Goal: Task Accomplishment & Management: Complete application form

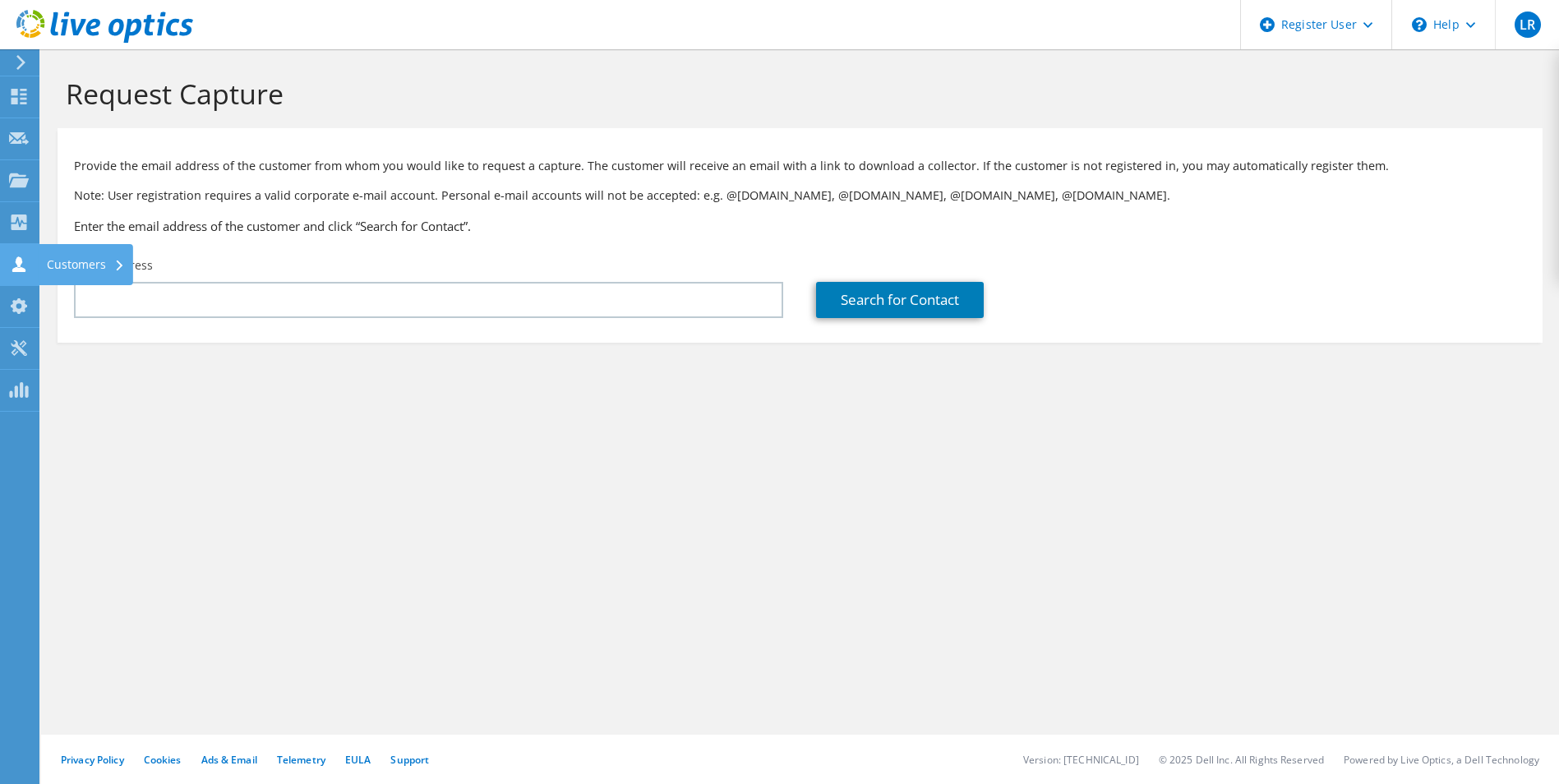
click at [17, 263] on use at bounding box center [19, 264] width 13 height 16
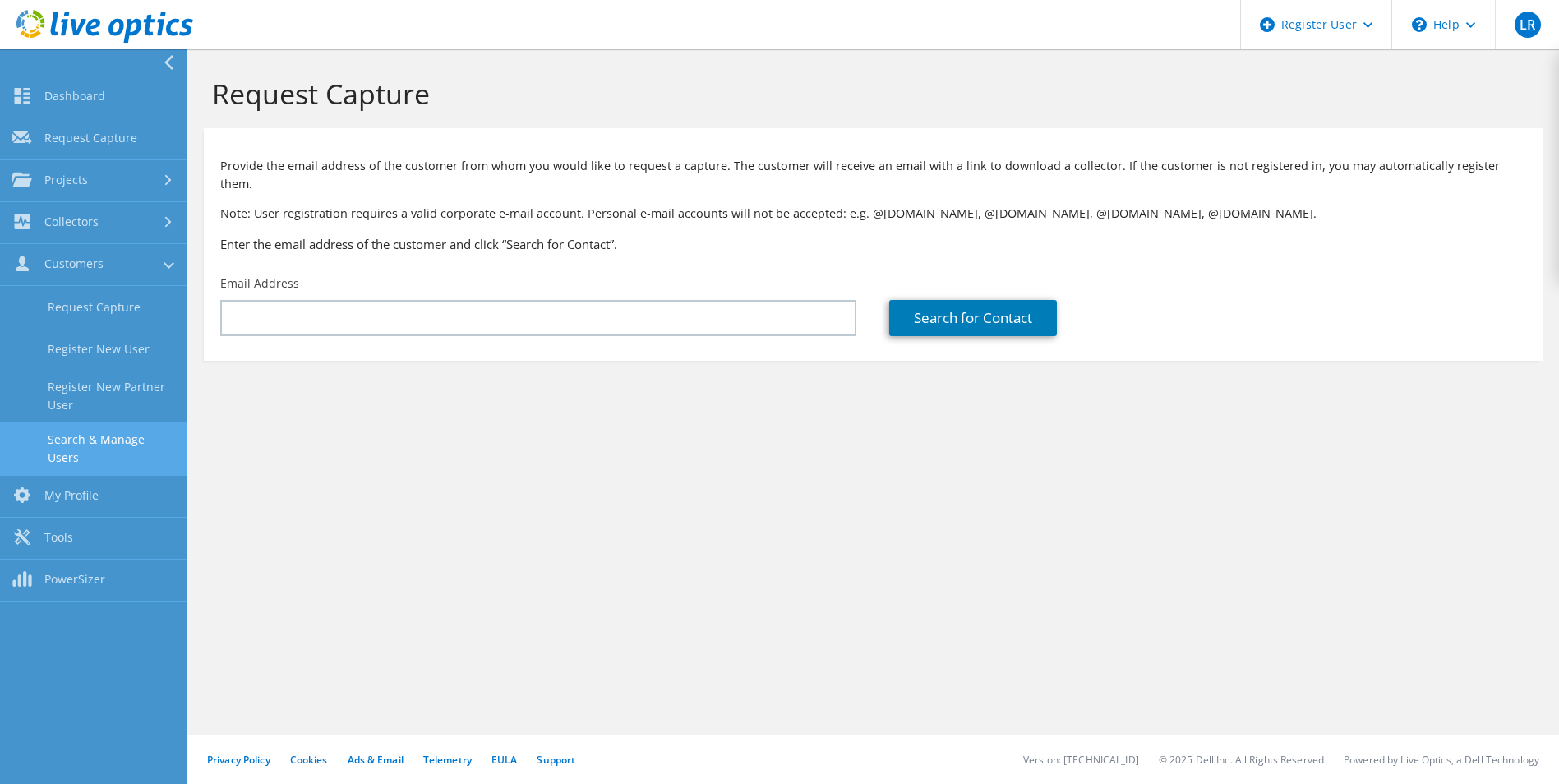
click at [115, 434] on link "Search & Manage Users" at bounding box center [93, 449] width 187 height 53
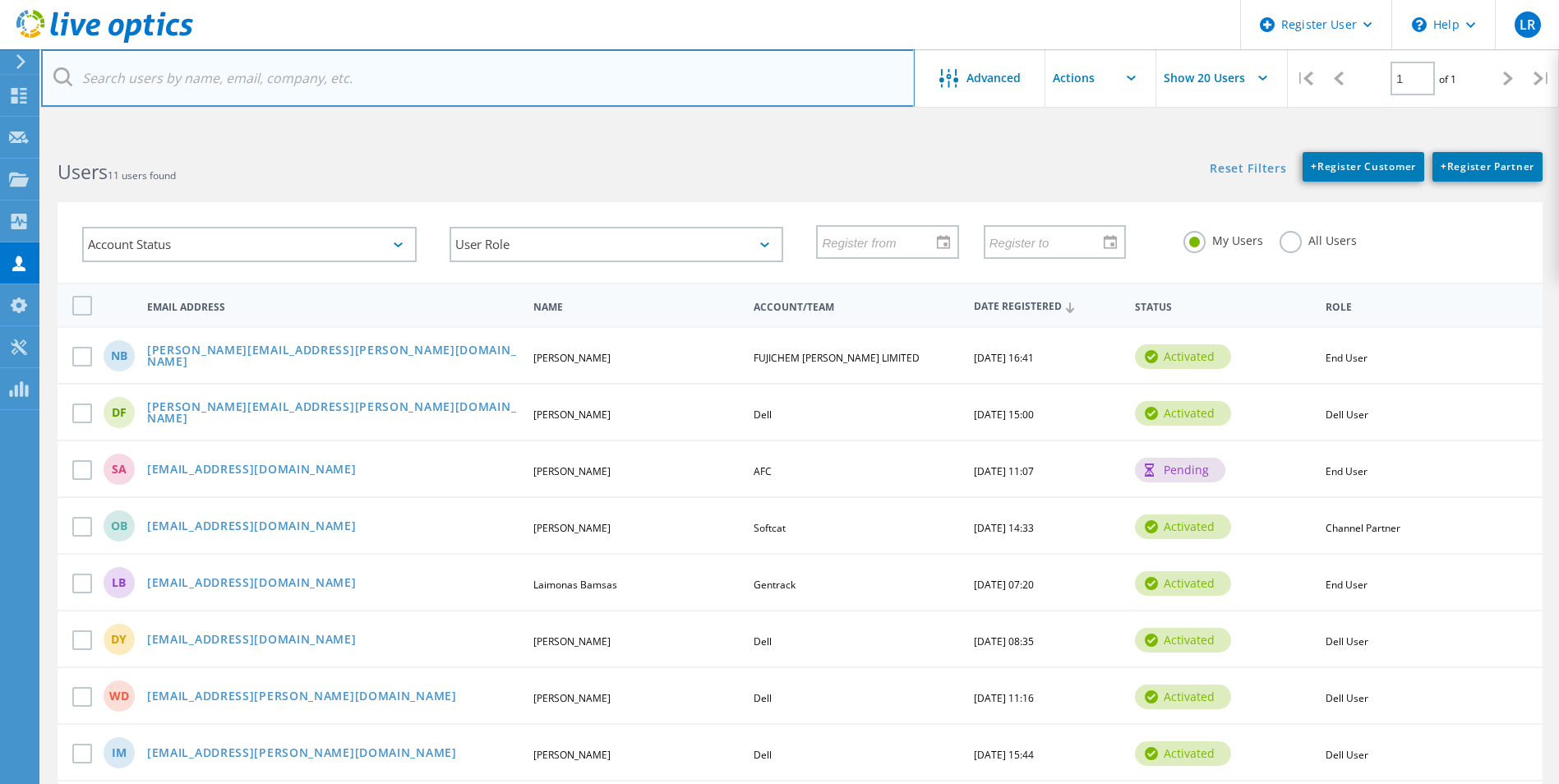
click at [231, 76] on input "text" at bounding box center [478, 78] width 873 height 58
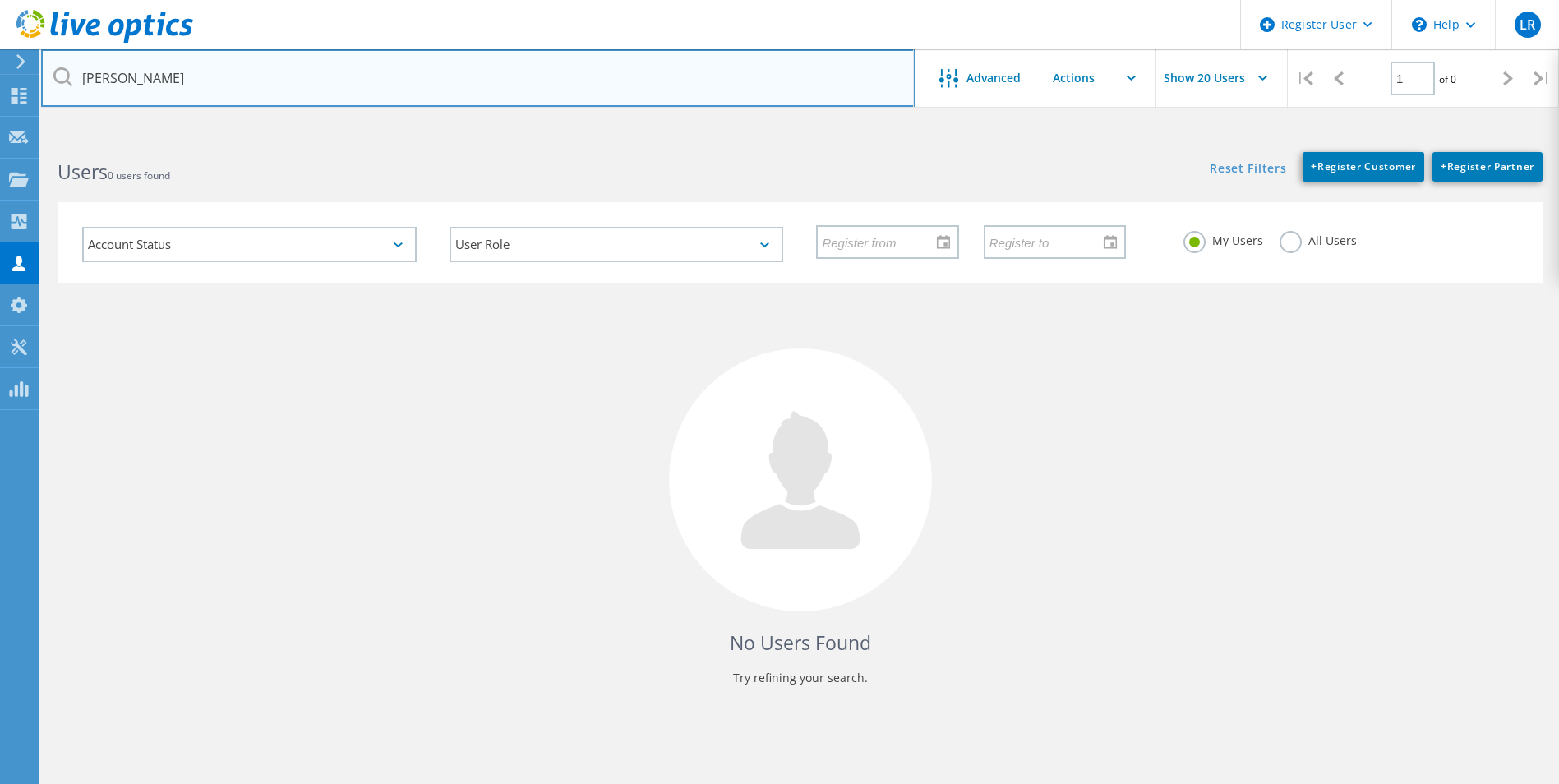
click at [396, 77] on input "[PERSON_NAME]" at bounding box center [478, 78] width 873 height 58
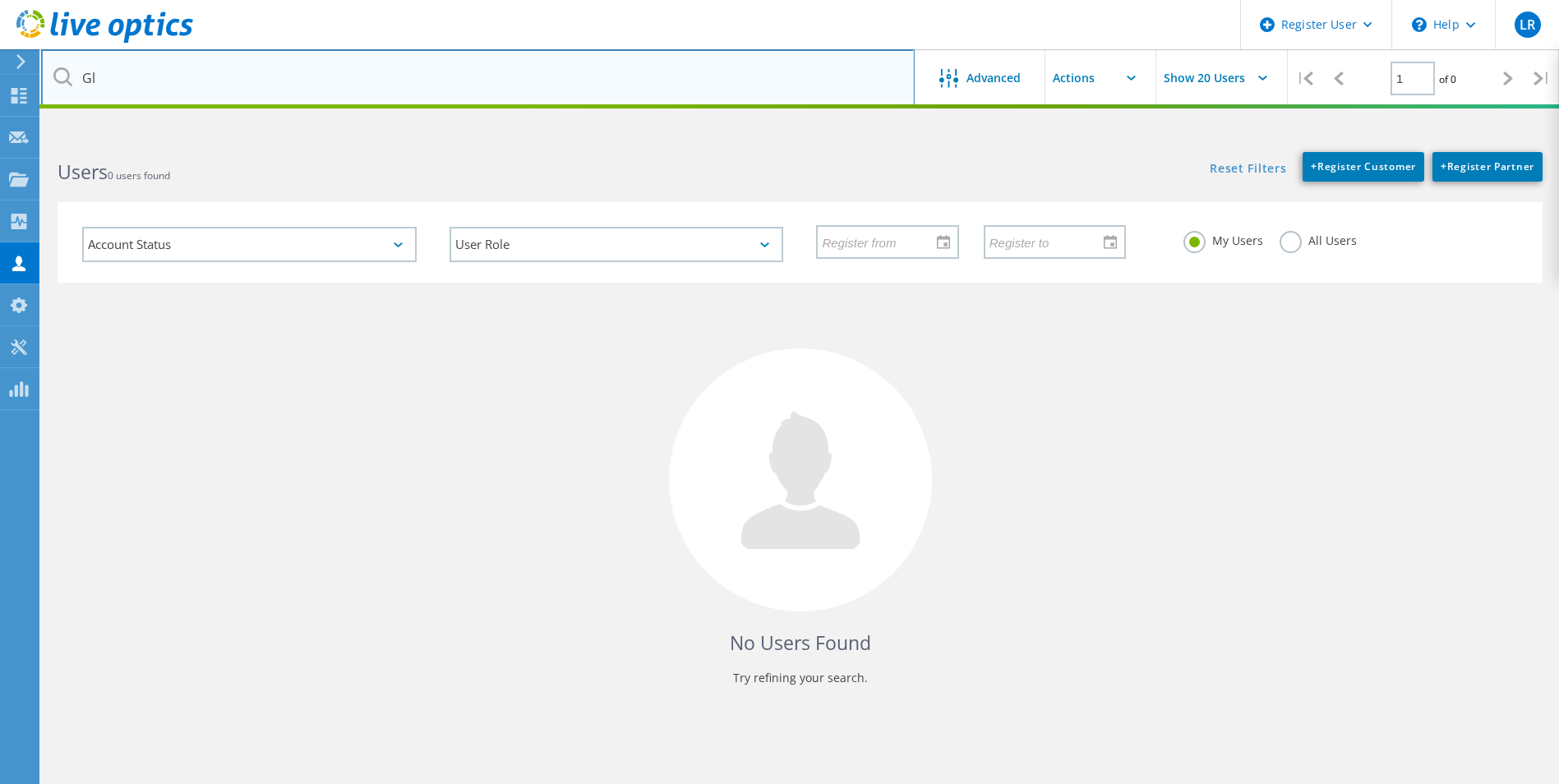
type input "G"
paste input "[PERSON_NAME][EMAIL_ADDRESS][PERSON_NAME][DOMAIN_NAME]"
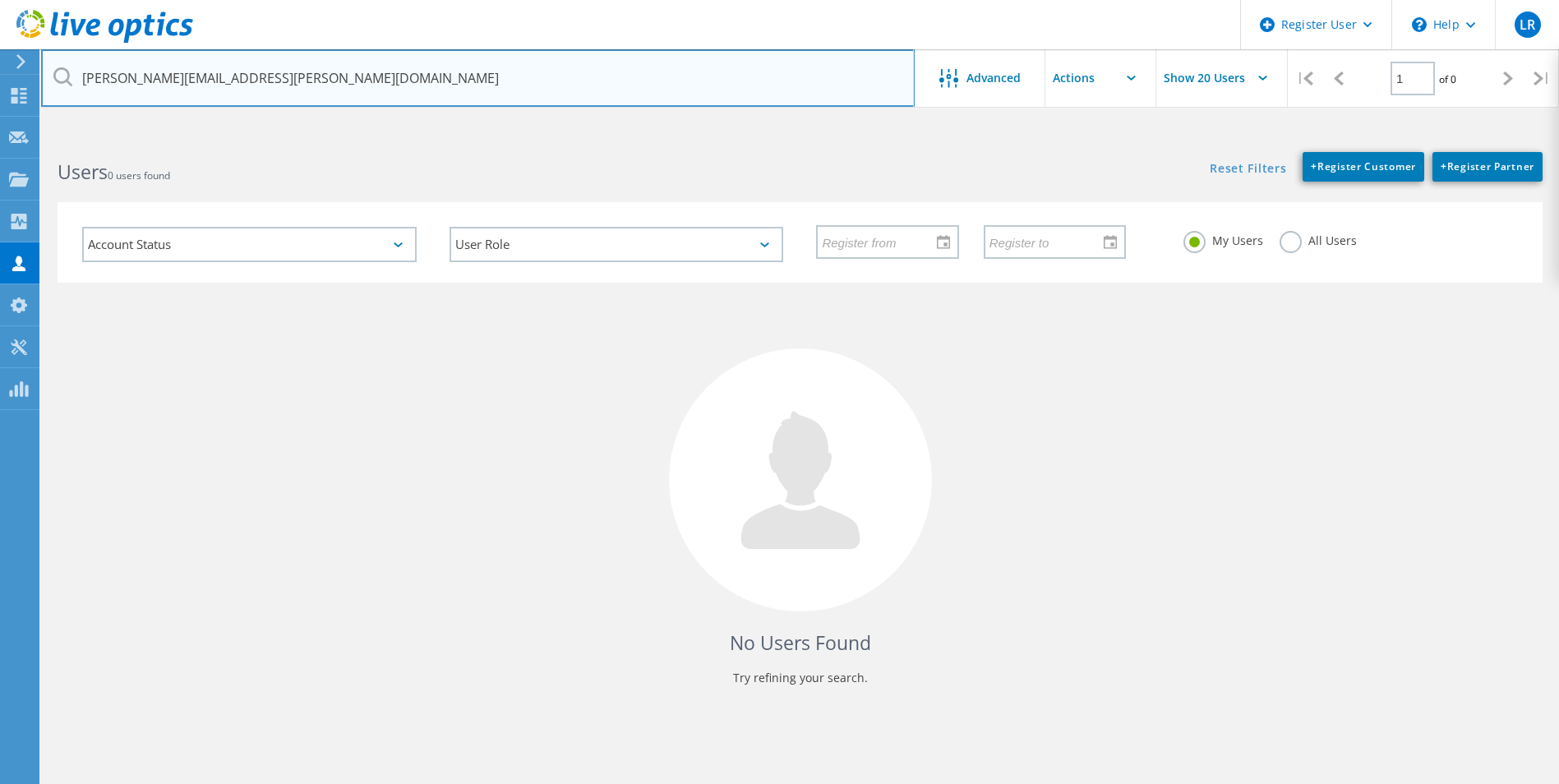
click at [686, 80] on input "[PERSON_NAME][EMAIL_ADDRESS][PERSON_NAME][DOMAIN_NAME]" at bounding box center [478, 78] width 873 height 58
click at [452, 72] on input "[PERSON_NAME][EMAIL_ADDRESS][PERSON_NAME][DOMAIN_NAME]" at bounding box center [478, 78] width 873 height 58
click at [630, 91] on input "[PERSON_NAME][EMAIL_ADDRESS][PERSON_NAME][DOMAIN_NAME]" at bounding box center [478, 78] width 873 height 58
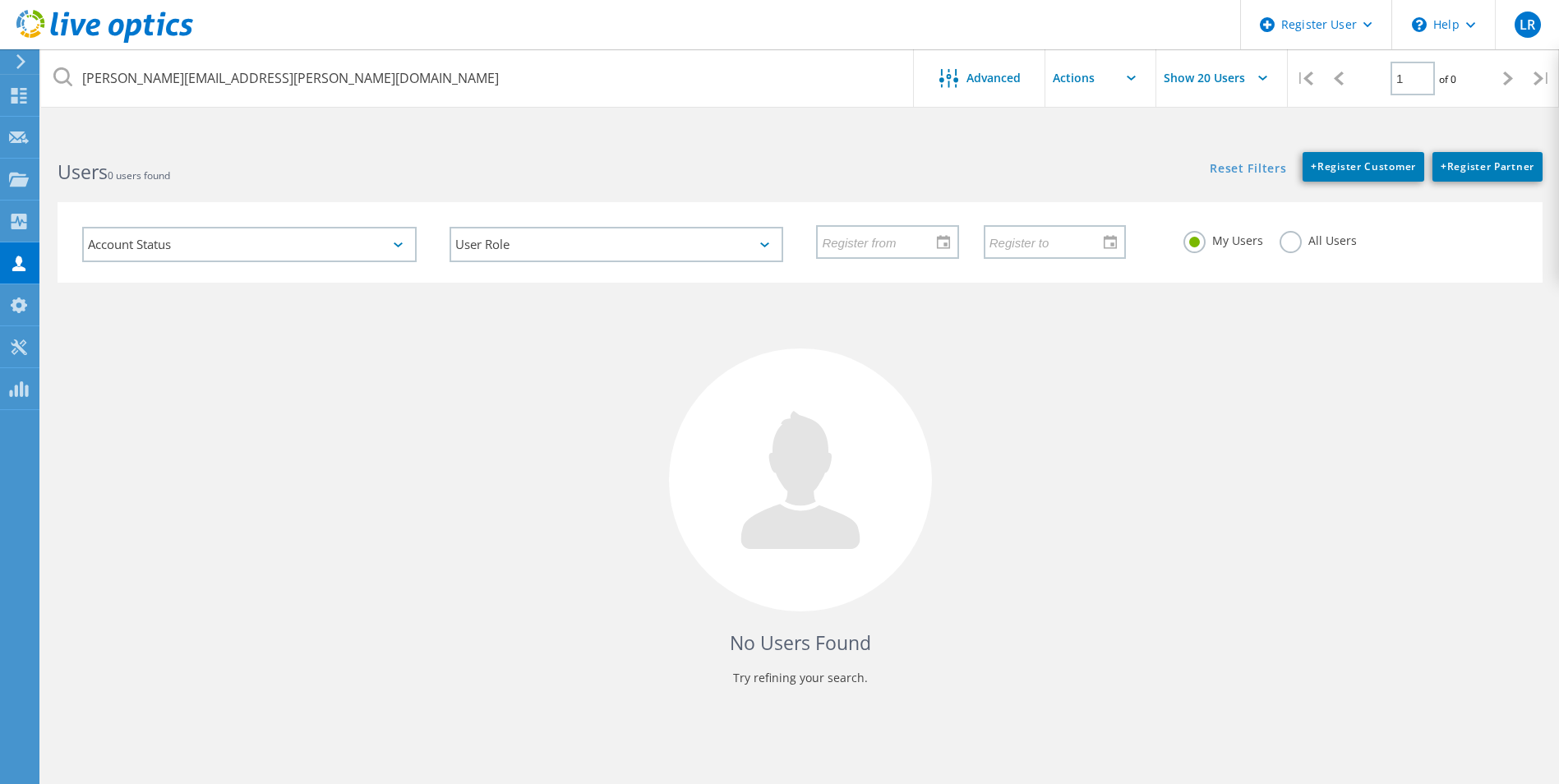
click at [1125, 75] on input "text" at bounding box center [1128, 78] width 165 height 58
click at [1257, 79] on input "Show 20 Users" at bounding box center [1238, 78] width 165 height 58
click at [1055, 150] on div "Reset Filters + Register Customer + Register Partner Show Filters" at bounding box center [1179, 159] width 759 height 46
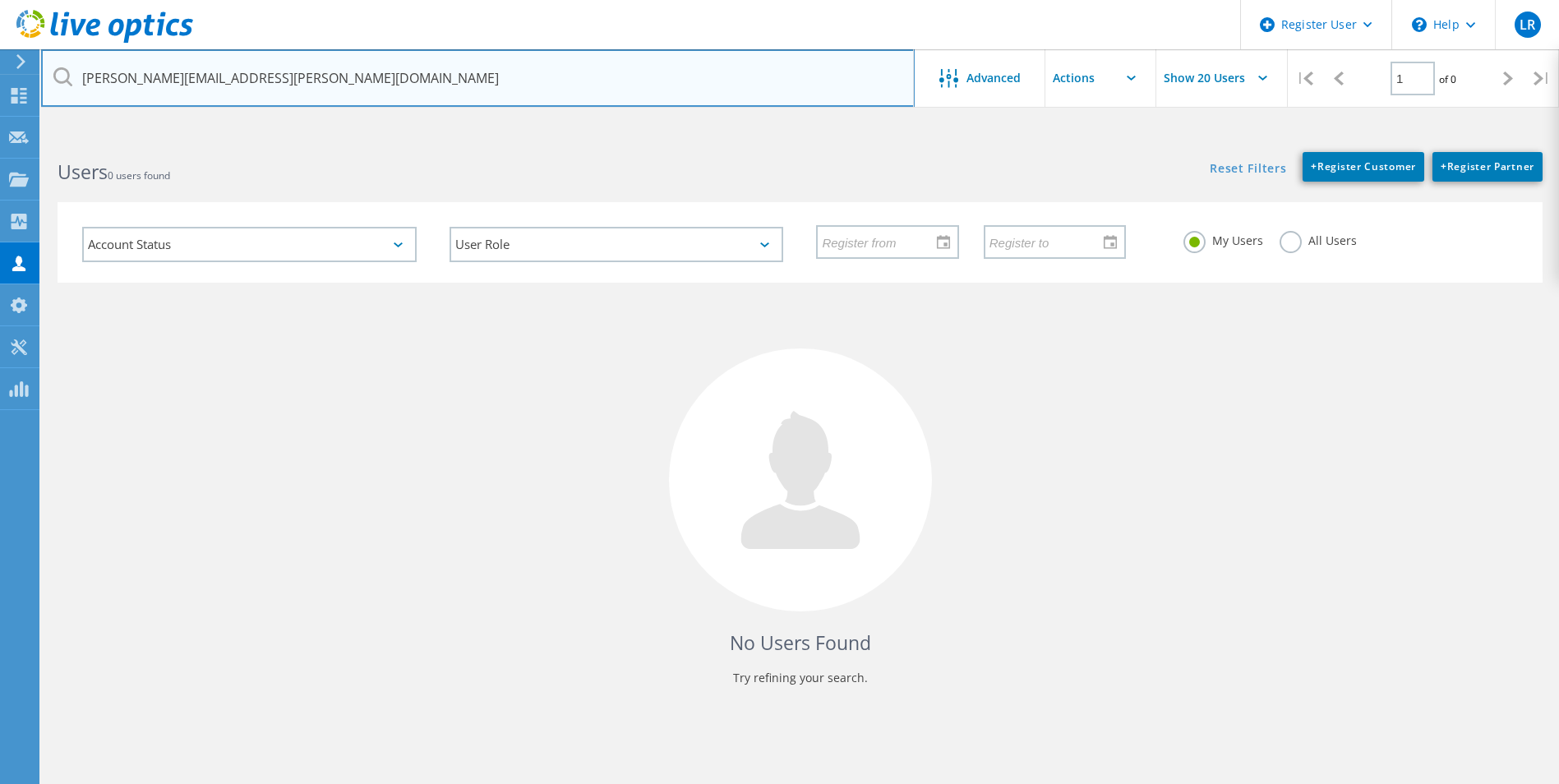
click at [362, 63] on input "[PERSON_NAME][EMAIL_ADDRESS][PERSON_NAME][DOMAIN_NAME]" at bounding box center [478, 78] width 873 height 58
click at [358, 75] on input "[PERSON_NAME][EMAIL_ADDRESS][PERSON_NAME][DOMAIN_NAME]" at bounding box center [478, 78] width 873 height 58
drag, startPoint x: 358, startPoint y: 75, endPoint x: 0, endPoint y: 98, distance: 358.7
click at [0, 136] on div "Register User \n Help Explore Helpful Articles Contact Support LR Dell User Lau…" at bounding box center [780, 491] width 1559 height 710
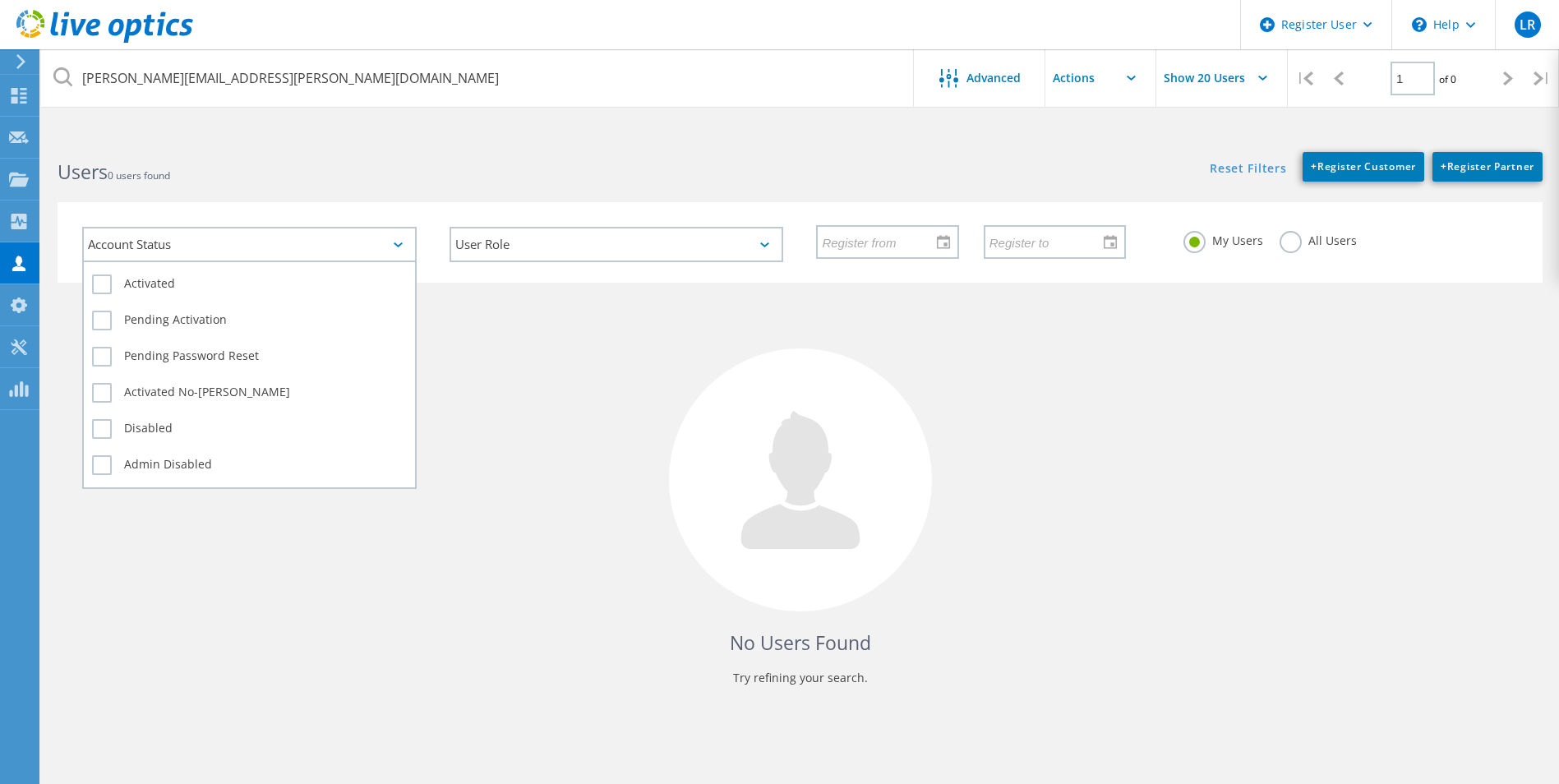
click at [307, 236] on div "Account Status" at bounding box center [250, 244] width 335 height 35
click at [386, 240] on div "Account Status" at bounding box center [250, 244] width 335 height 35
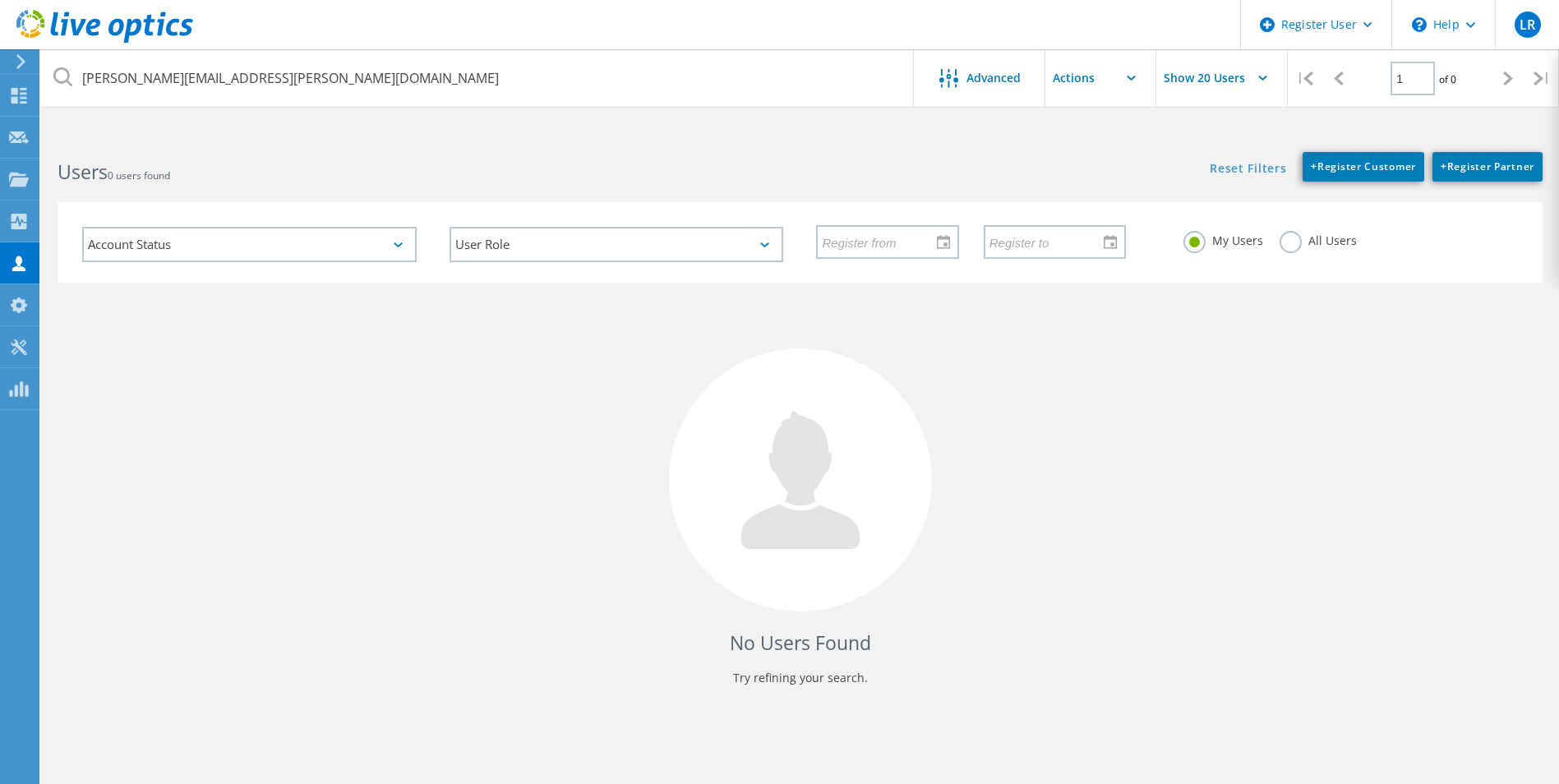
click at [430, 165] on h2 "Users 0 users found" at bounding box center [420, 172] width 726 height 27
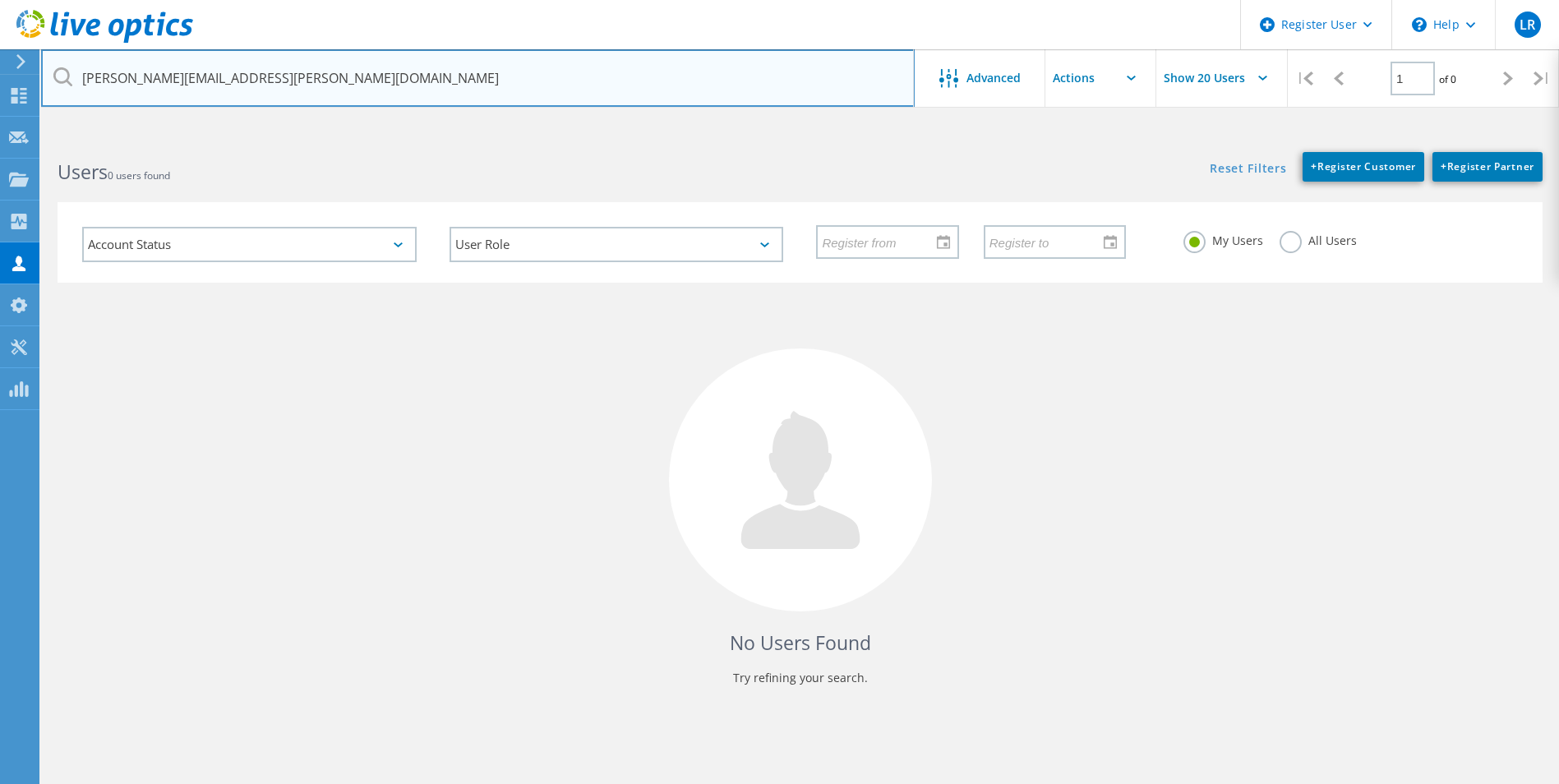
drag, startPoint x: 308, startPoint y: 67, endPoint x: 77, endPoint y: 76, distance: 231.2
click at [77, 76] on input "[PERSON_NAME][EMAIL_ADDRESS][PERSON_NAME][DOMAIN_NAME]" at bounding box center [478, 78] width 873 height 58
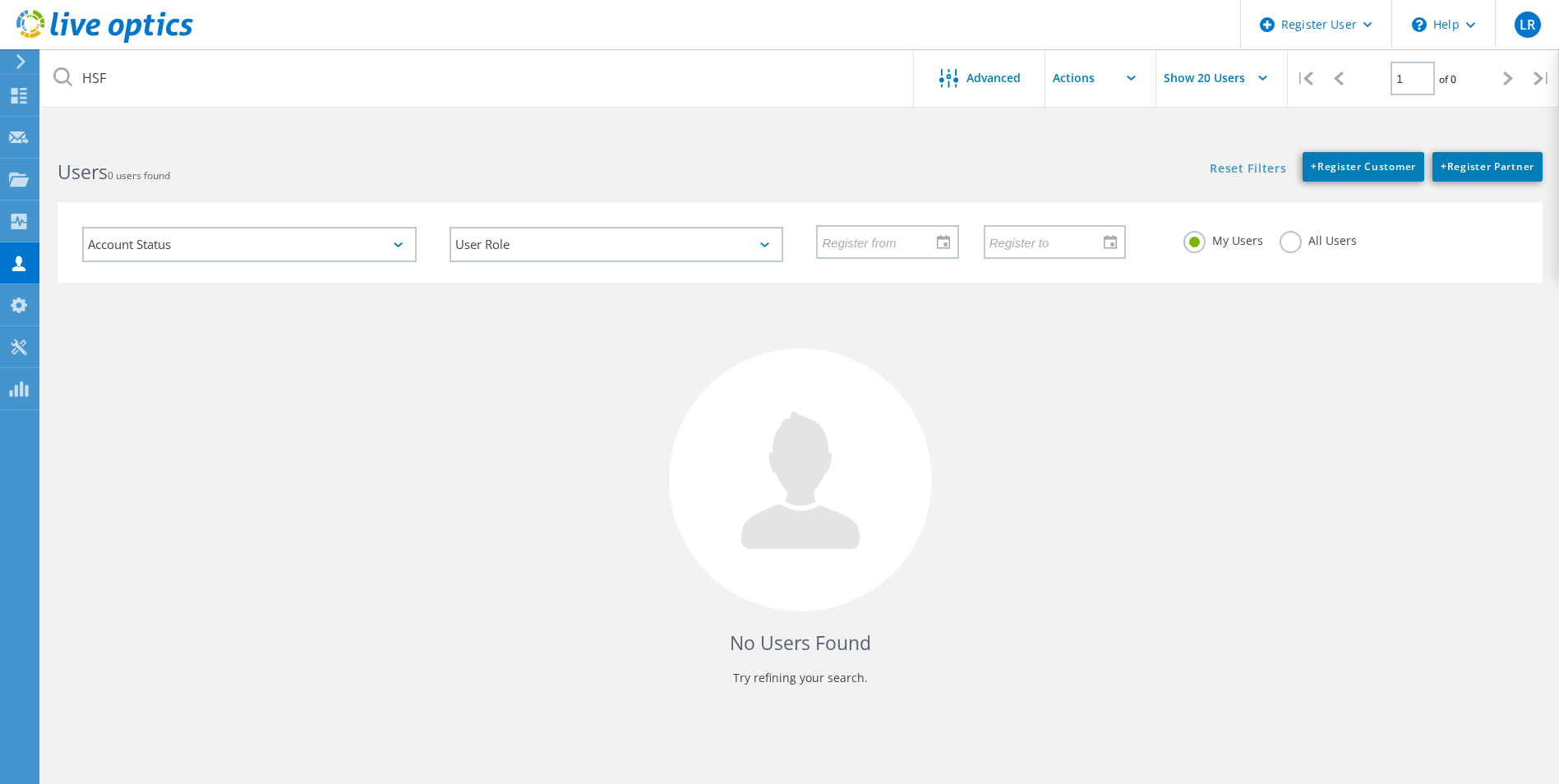
click at [476, 157] on div "Users 0 users found" at bounding box center [420, 157] width 759 height 44
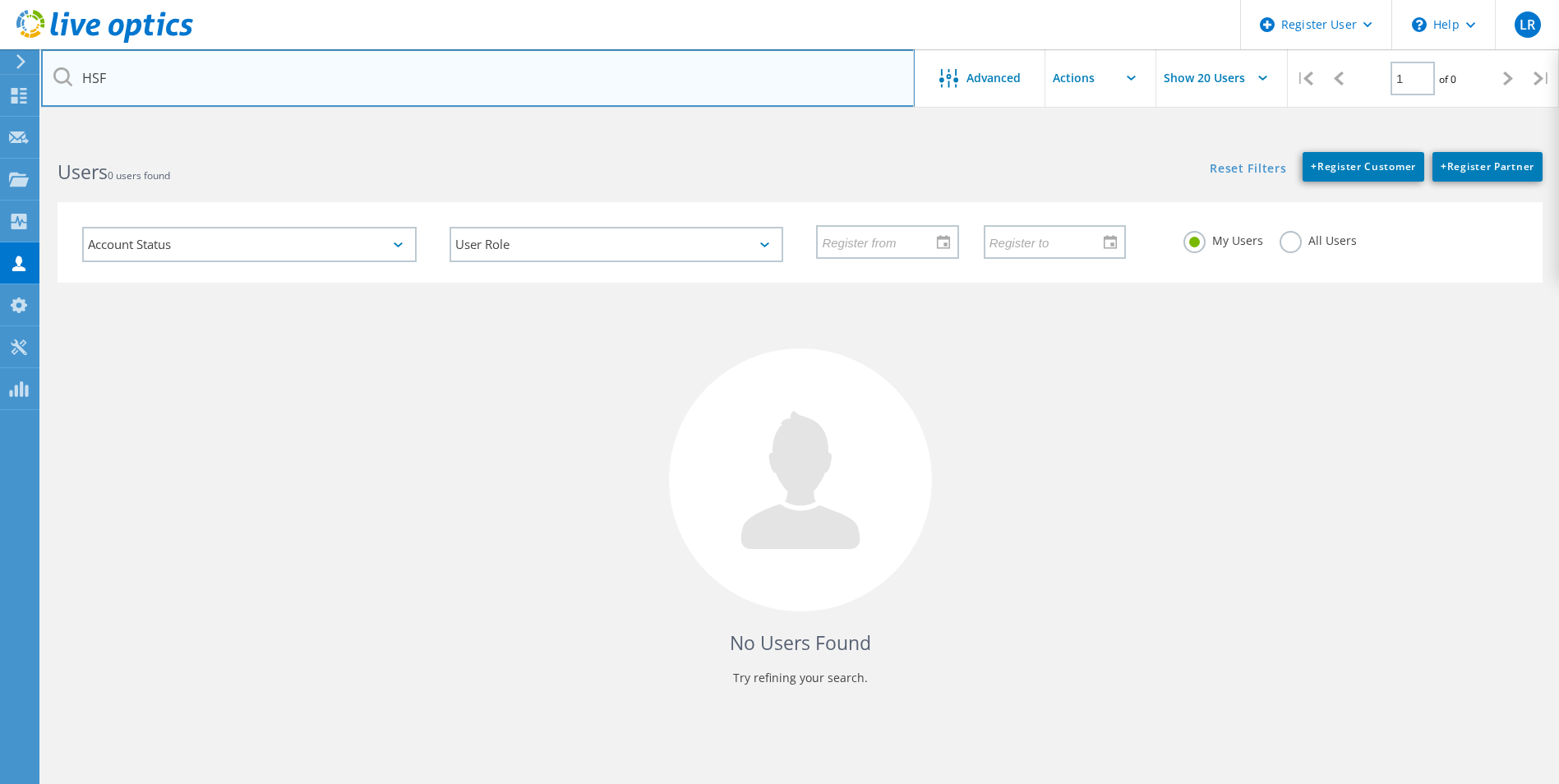
click at [403, 96] on input "HSF" at bounding box center [478, 78] width 873 height 58
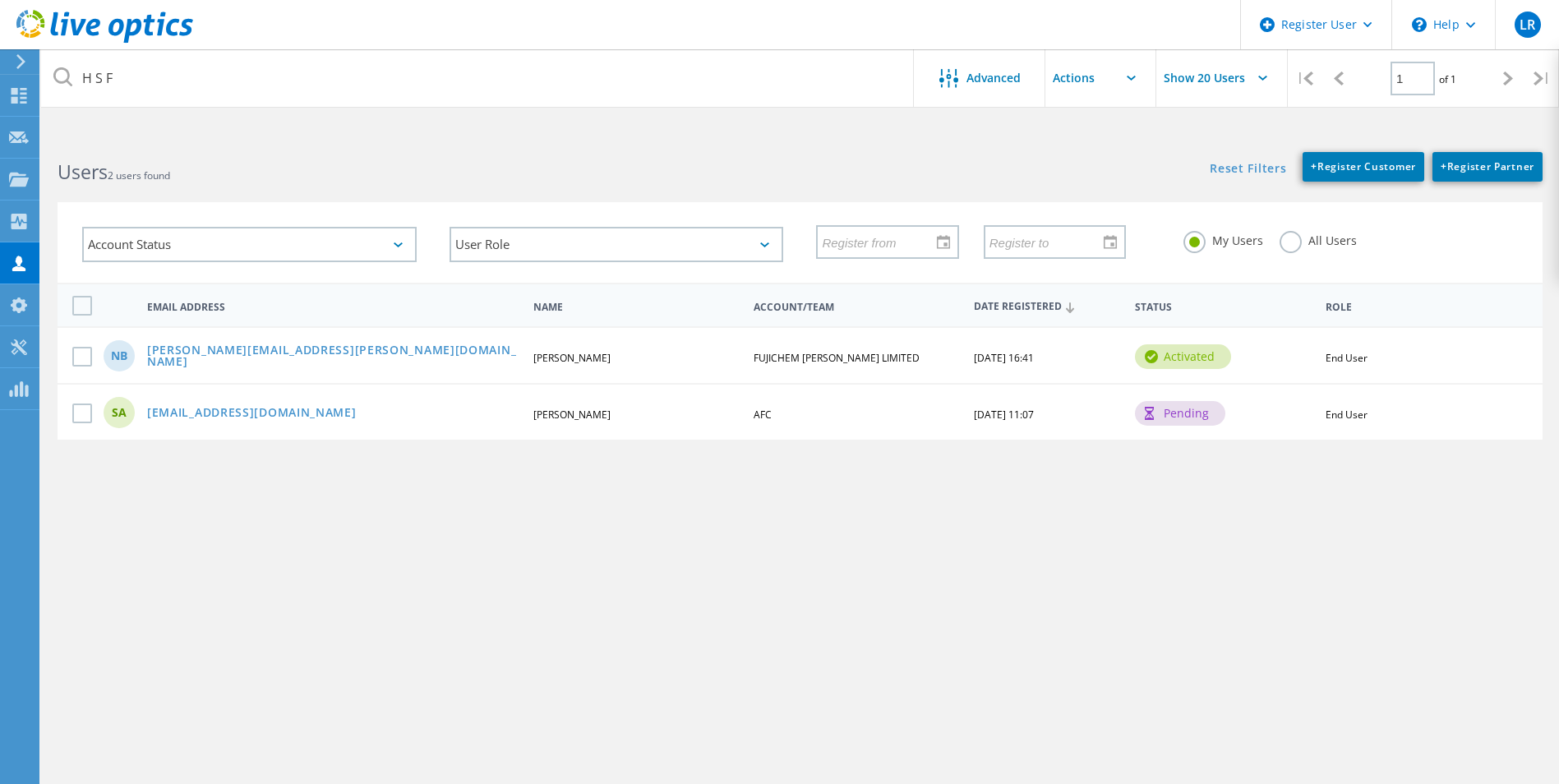
click at [959, 165] on div "Reset Filters + Register Customer + Register Partner Show Filters" at bounding box center [1179, 159] width 759 height 46
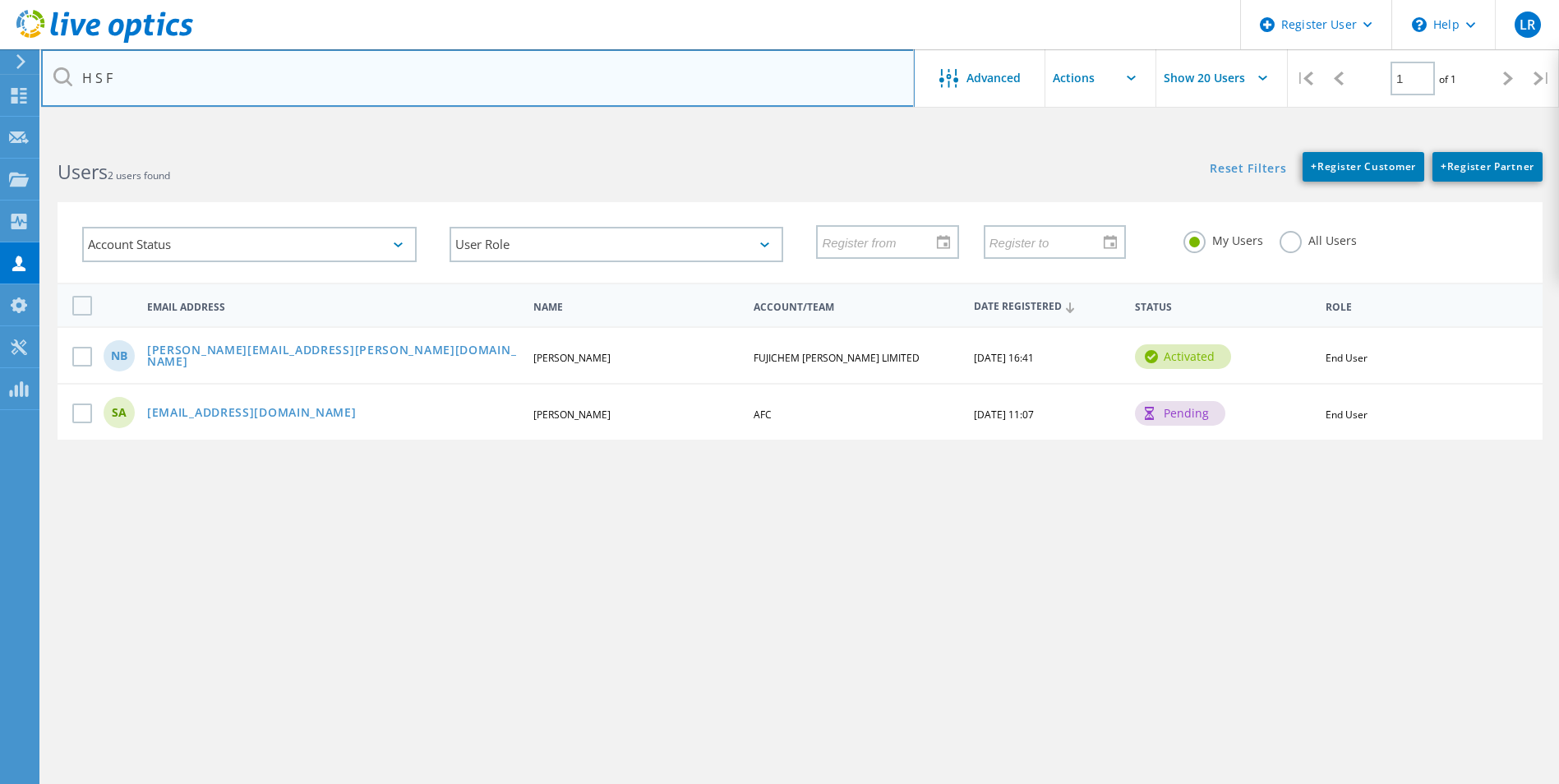
drag, startPoint x: 186, startPoint y: 71, endPoint x: 74, endPoint y: 65, distance: 112.2
click at [74, 65] on input "H S F" at bounding box center [478, 78] width 873 height 58
paste input "[PERSON_NAME][EMAIL_ADDRESS][PERSON_NAME][DOMAIN_NAME]"
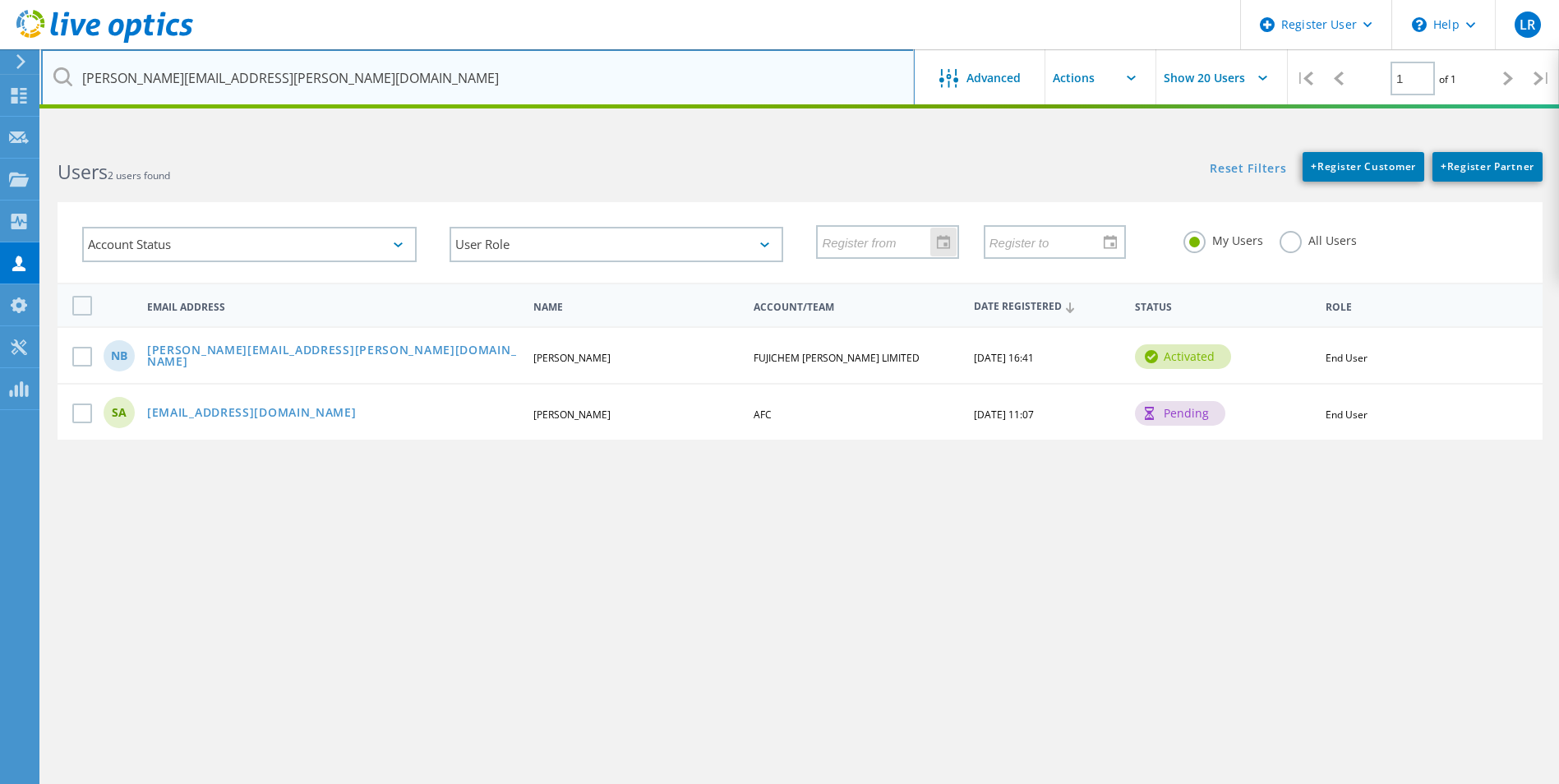
type input "[PERSON_NAME][EMAIL_ADDRESS][PERSON_NAME][DOMAIN_NAME]"
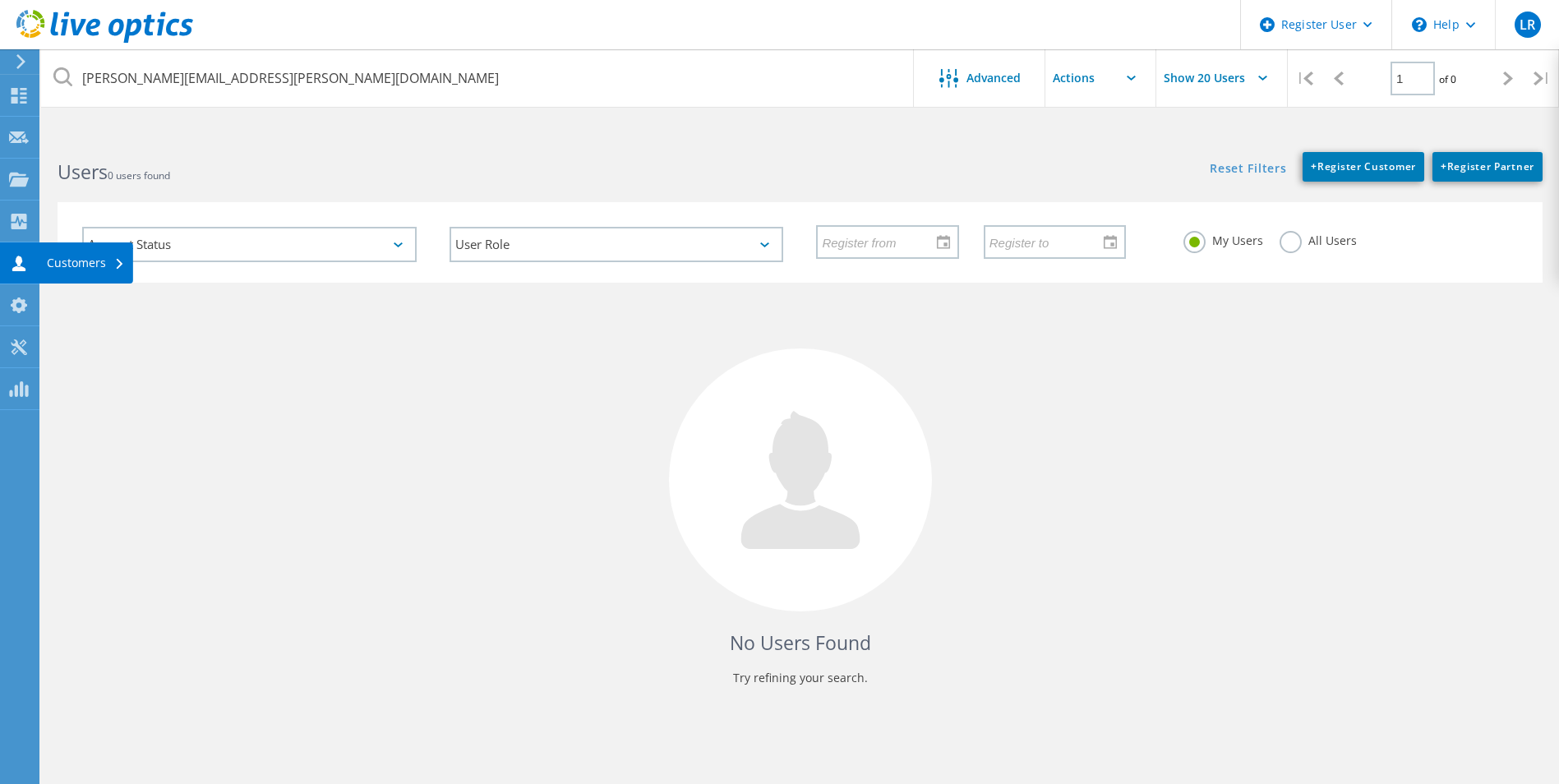
click at [18, 257] on use at bounding box center [19, 263] width 13 height 16
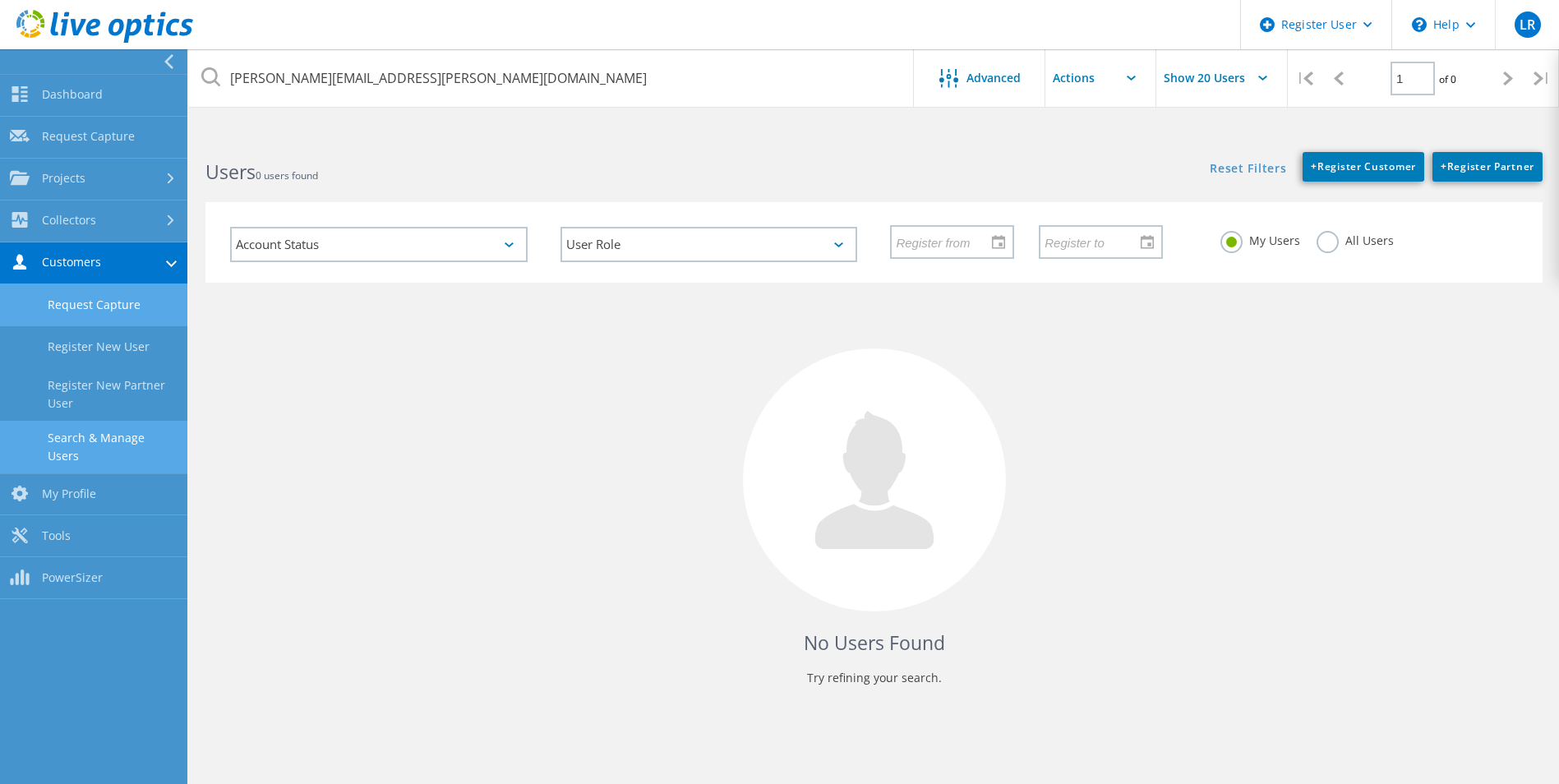
click at [138, 299] on link "Request Capture" at bounding box center [93, 305] width 187 height 42
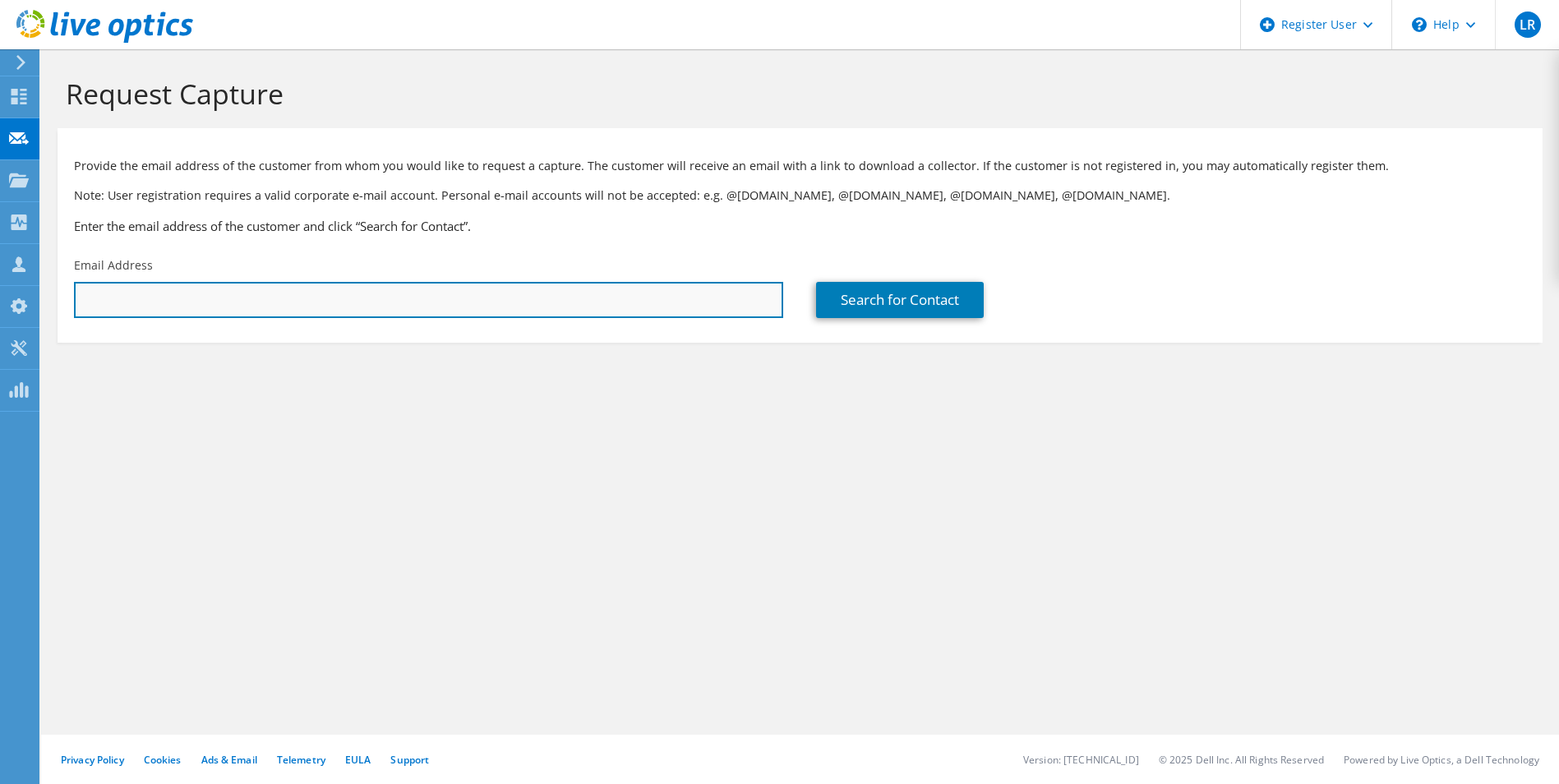
click at [294, 304] on input "text" at bounding box center [428, 300] width 709 height 36
paste input "[PERSON_NAME][EMAIL_ADDRESS][PERSON_NAME][DOMAIN_NAME]"
type input "[PERSON_NAME][EMAIL_ADDRESS][PERSON_NAME][DOMAIN_NAME]"
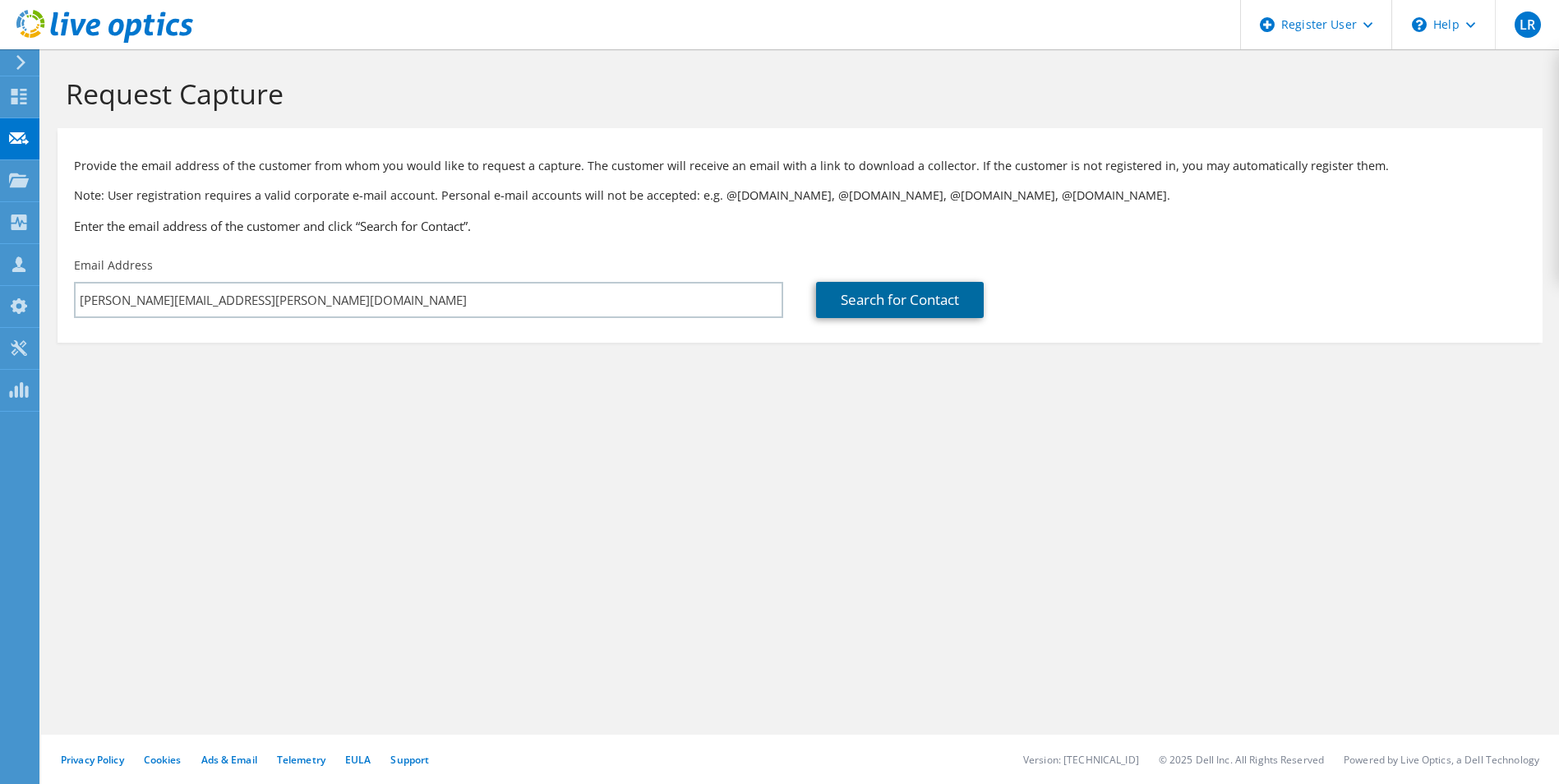
click at [873, 300] on link "Search for Contact" at bounding box center [900, 300] width 167 height 36
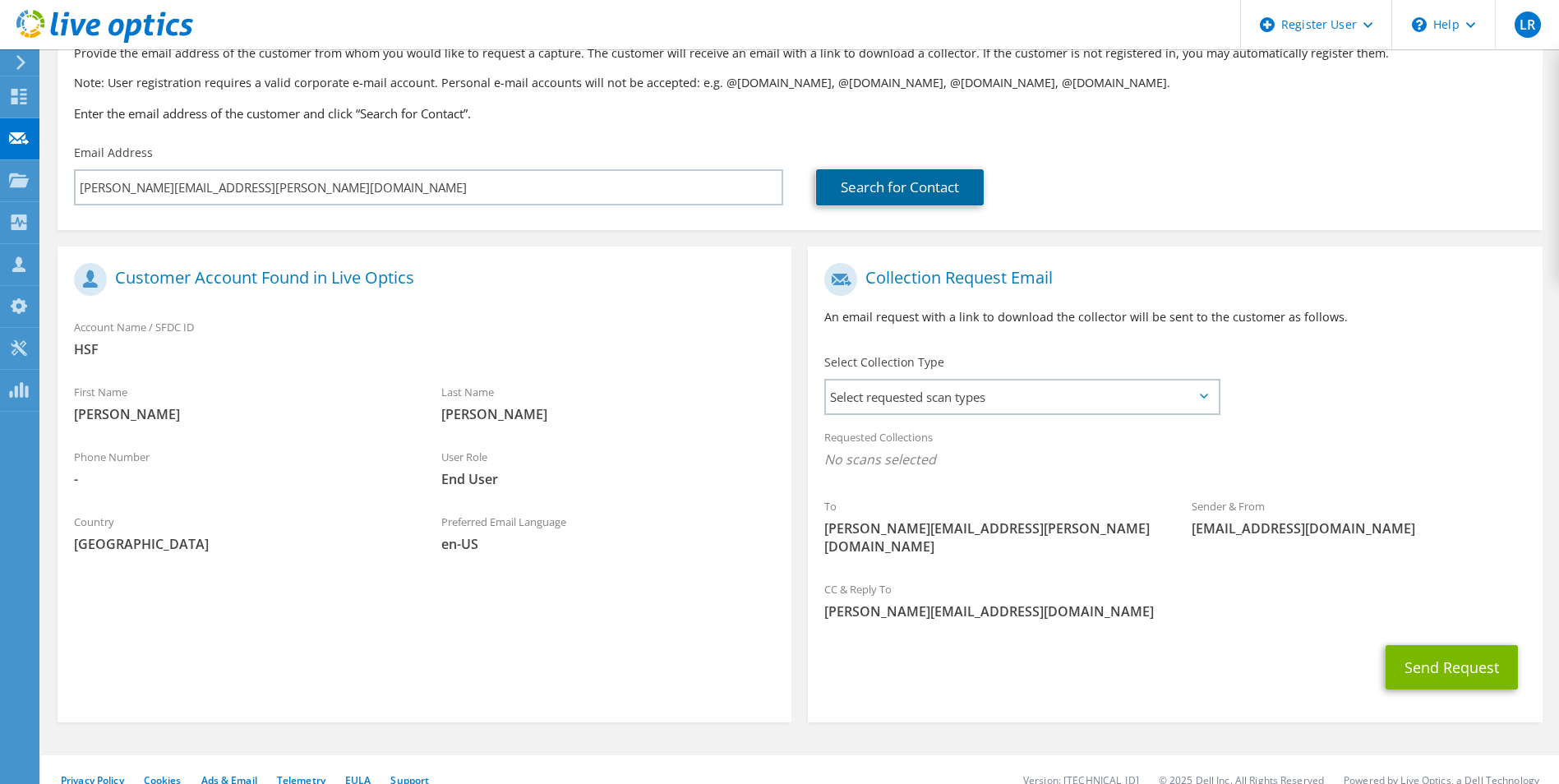
scroll to position [115, 0]
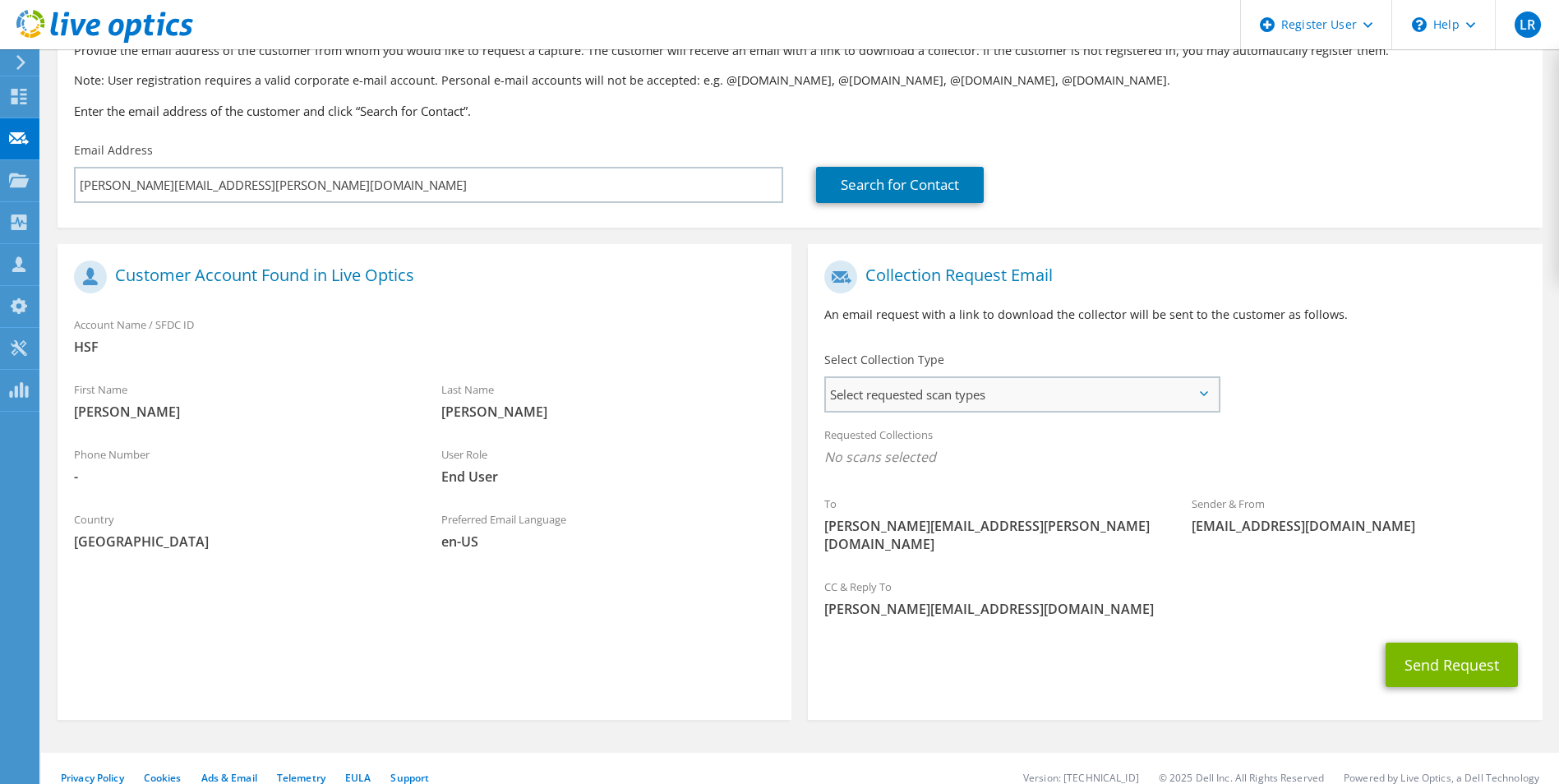
click at [985, 399] on span "Select requested scan types" at bounding box center [1021, 394] width 391 height 33
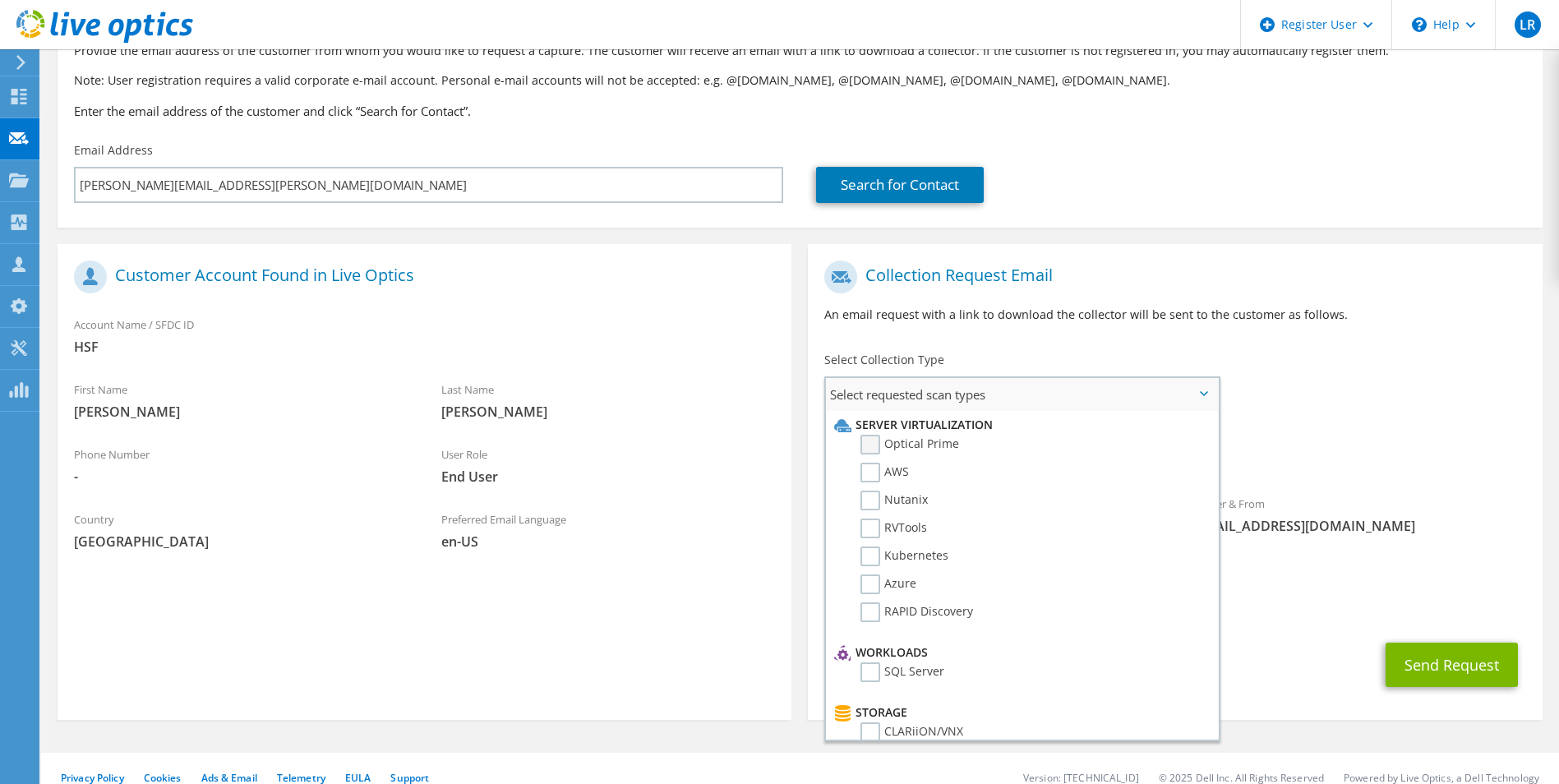
click at [880, 440] on label "Optical Prime" at bounding box center [910, 445] width 99 height 20
click at [0, 0] on input "Optical Prime" at bounding box center [0, 0] width 0 height 0
click at [1317, 450] on span "Optical Prime" at bounding box center [1174, 461] width 701 height 27
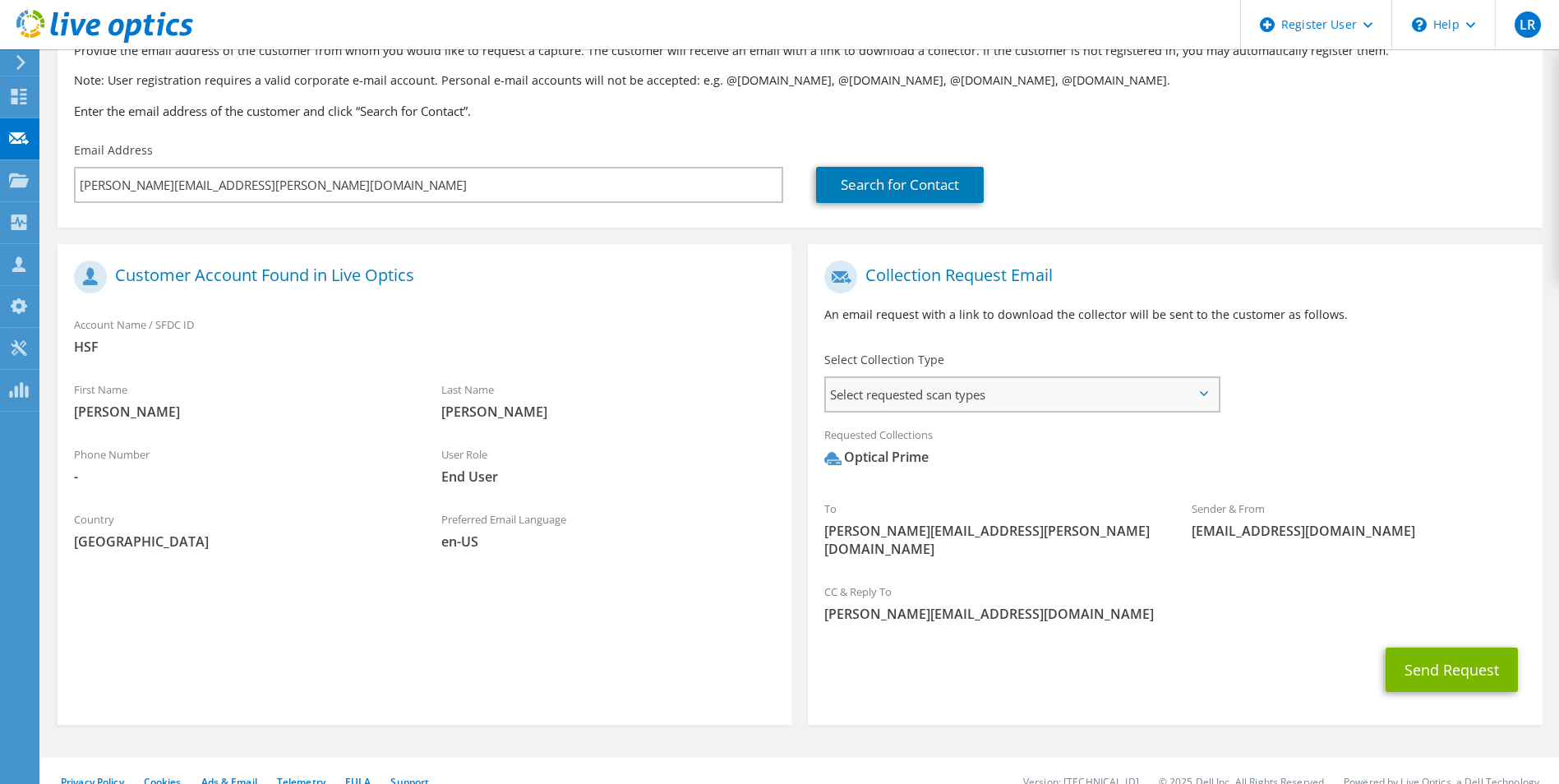
click at [1098, 394] on span "Select requested scan types" at bounding box center [1021, 394] width 391 height 33
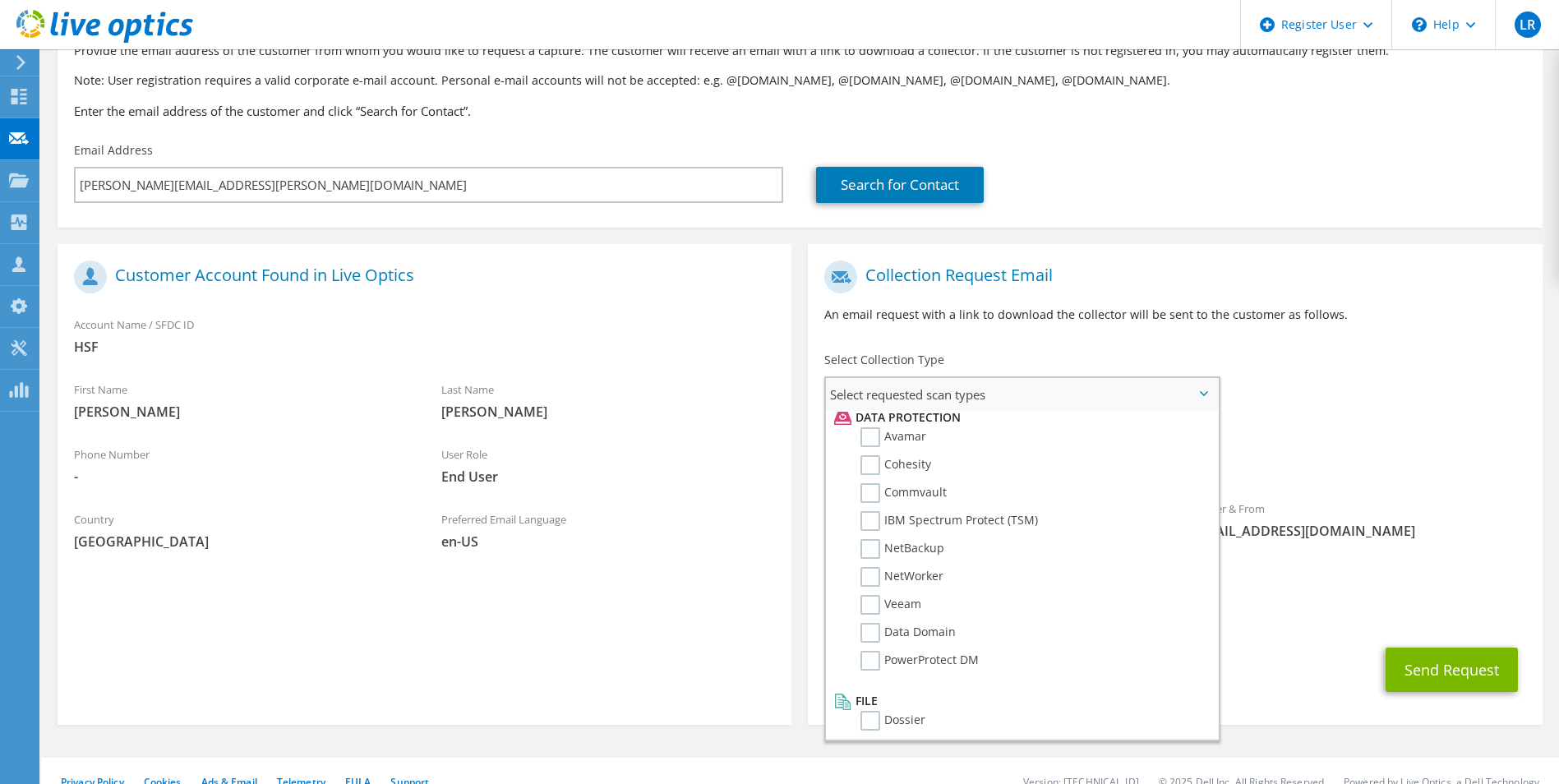
scroll to position [726, 0]
click at [1389, 437] on div "Requested Collections No scans selected Optical Prime" at bounding box center [1175, 450] width 734 height 66
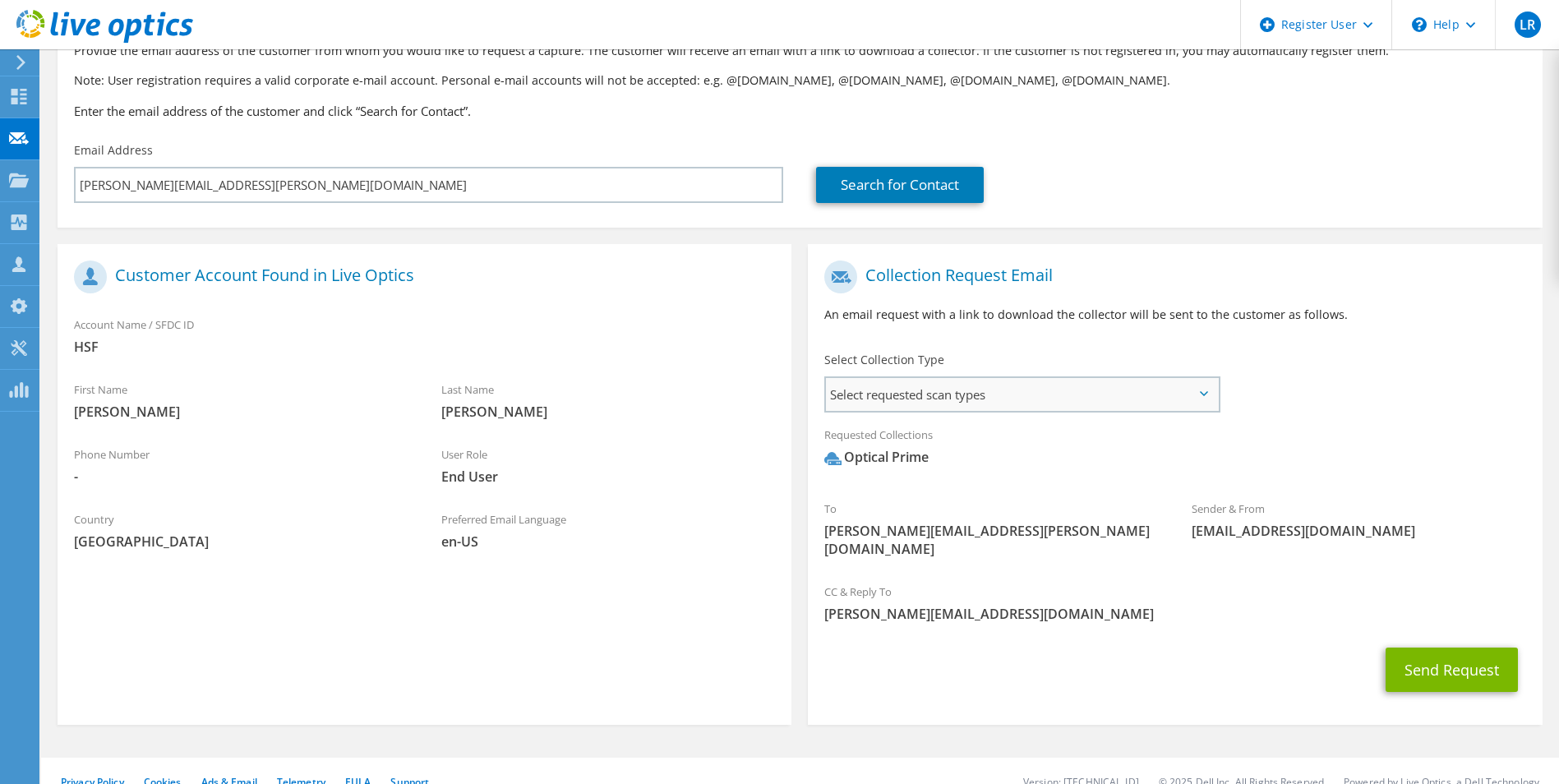
click at [1163, 390] on span "Select requested scan types" at bounding box center [1021, 394] width 391 height 33
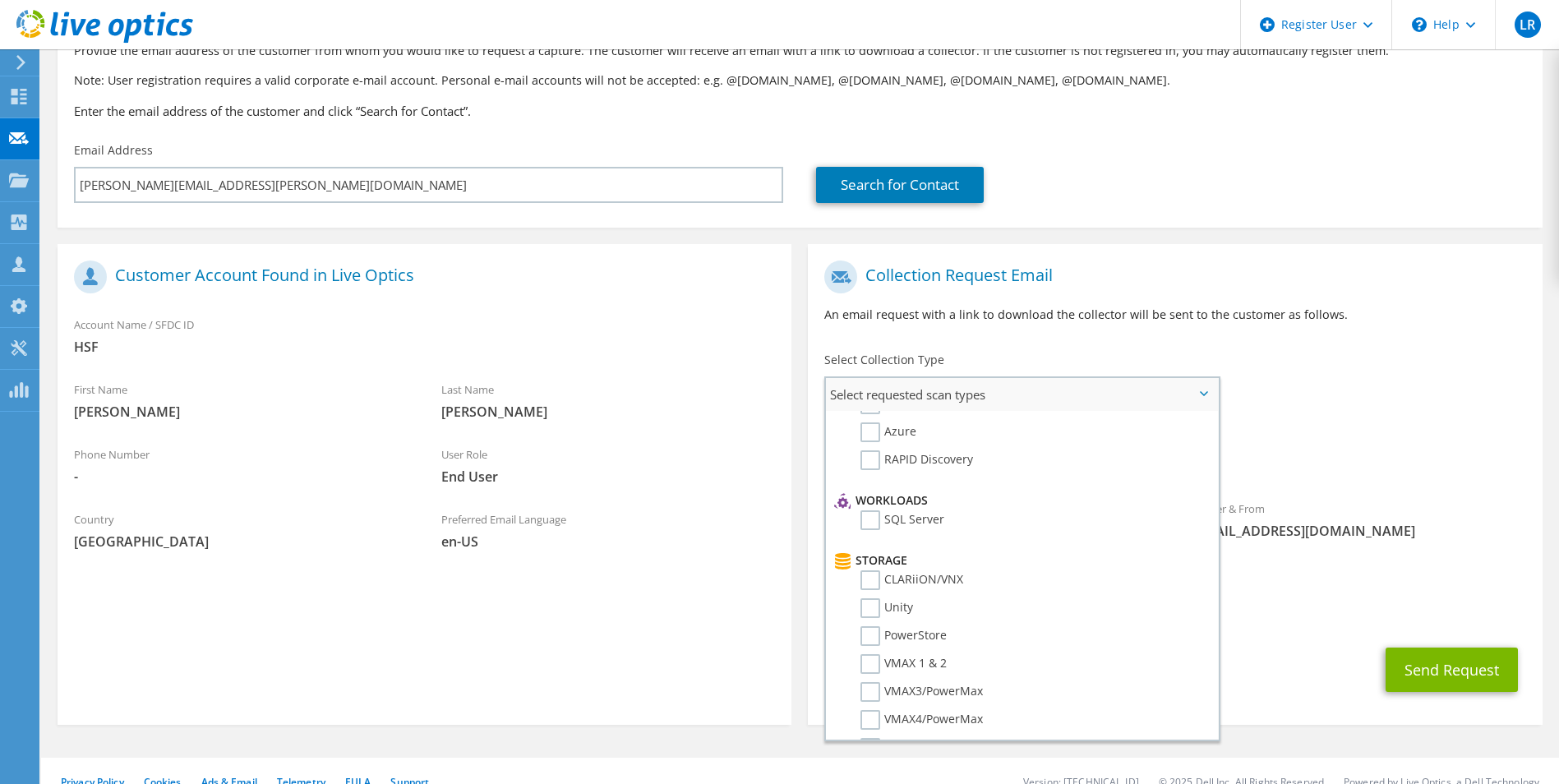
scroll to position [0, 0]
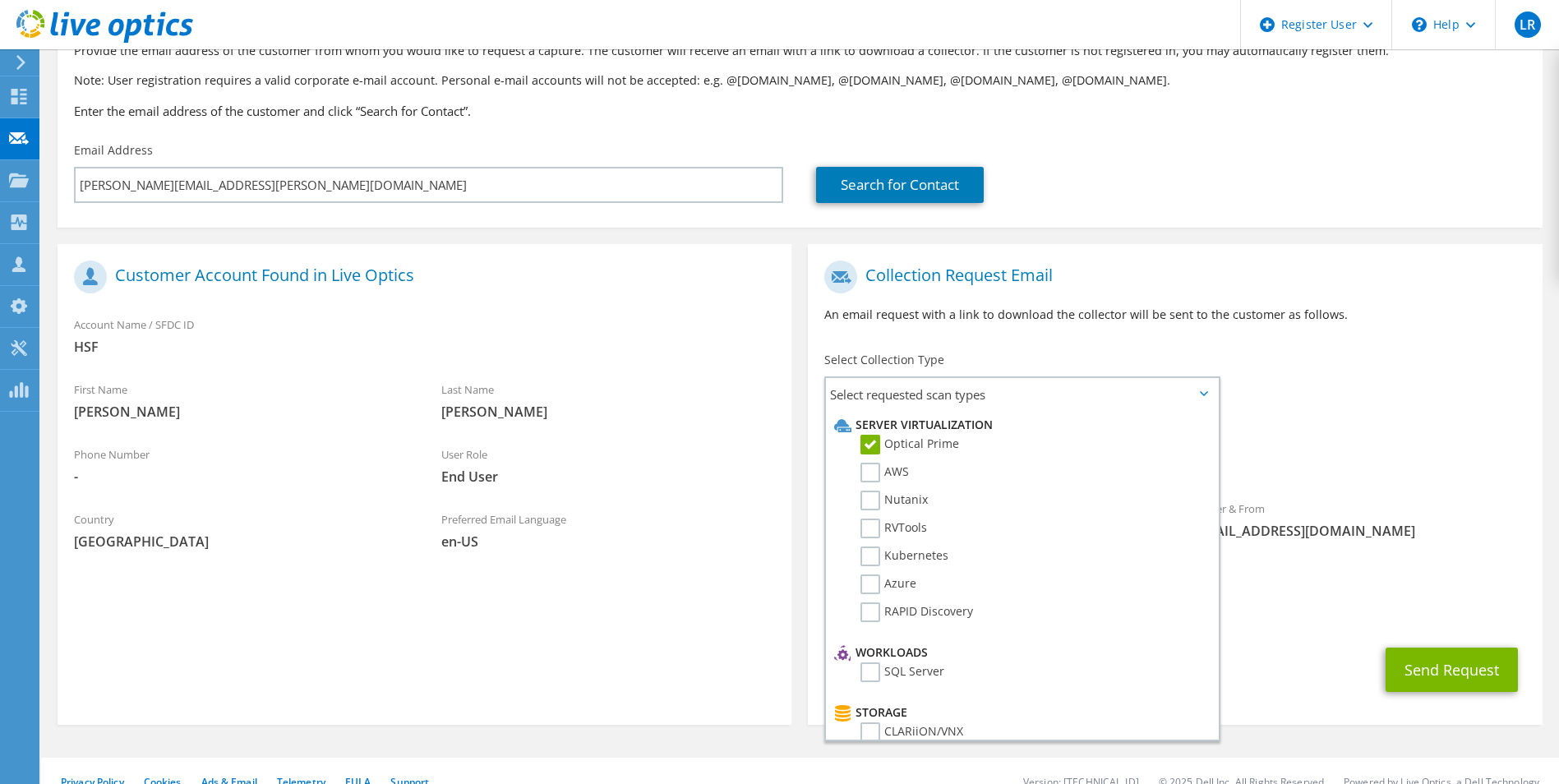
click at [1415, 418] on div "Requested Collections No scans selected Optical Prime" at bounding box center [1175, 450] width 734 height 66
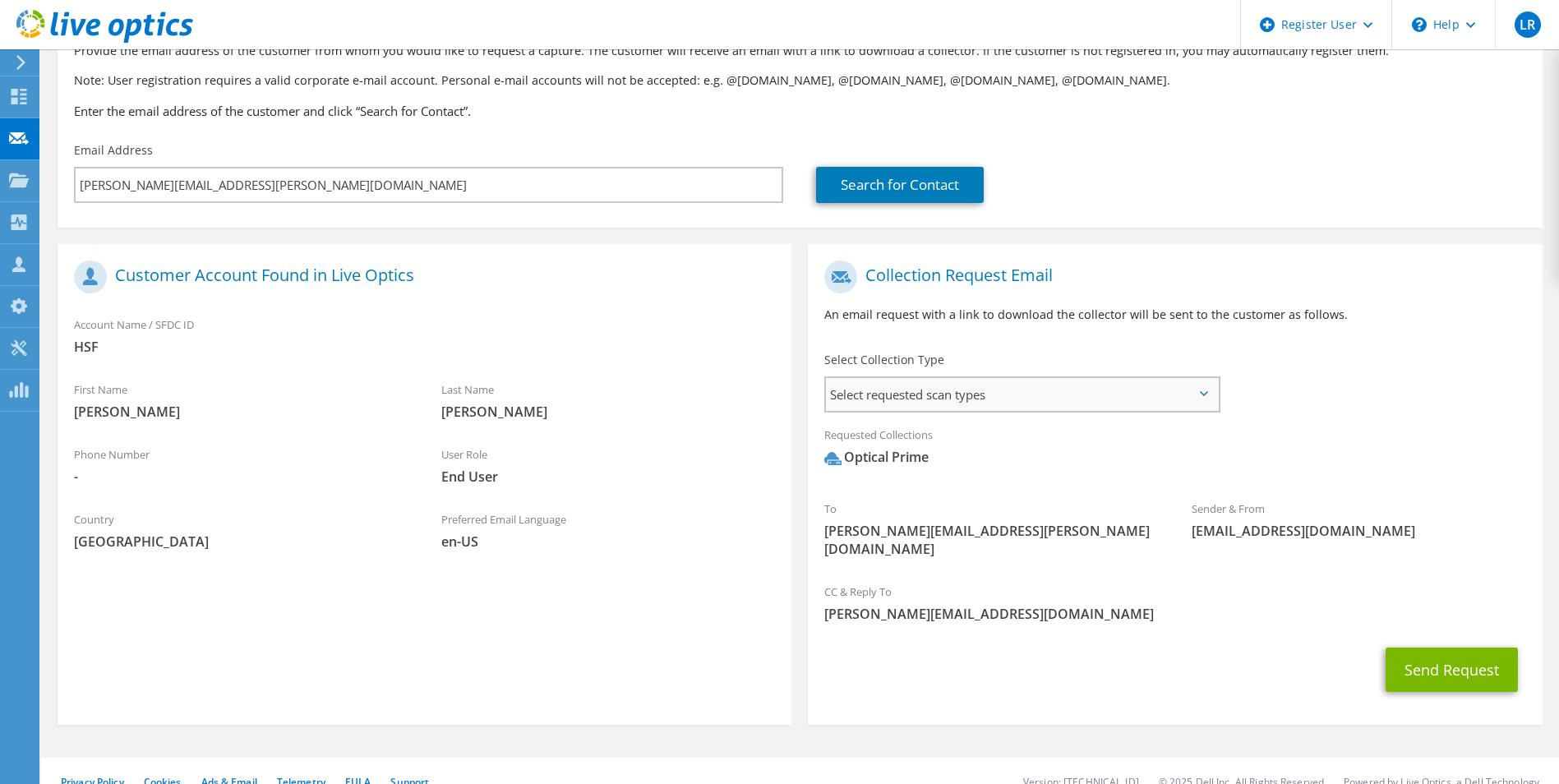
click at [1177, 399] on span "Select requested scan types" at bounding box center [1021, 394] width 391 height 33
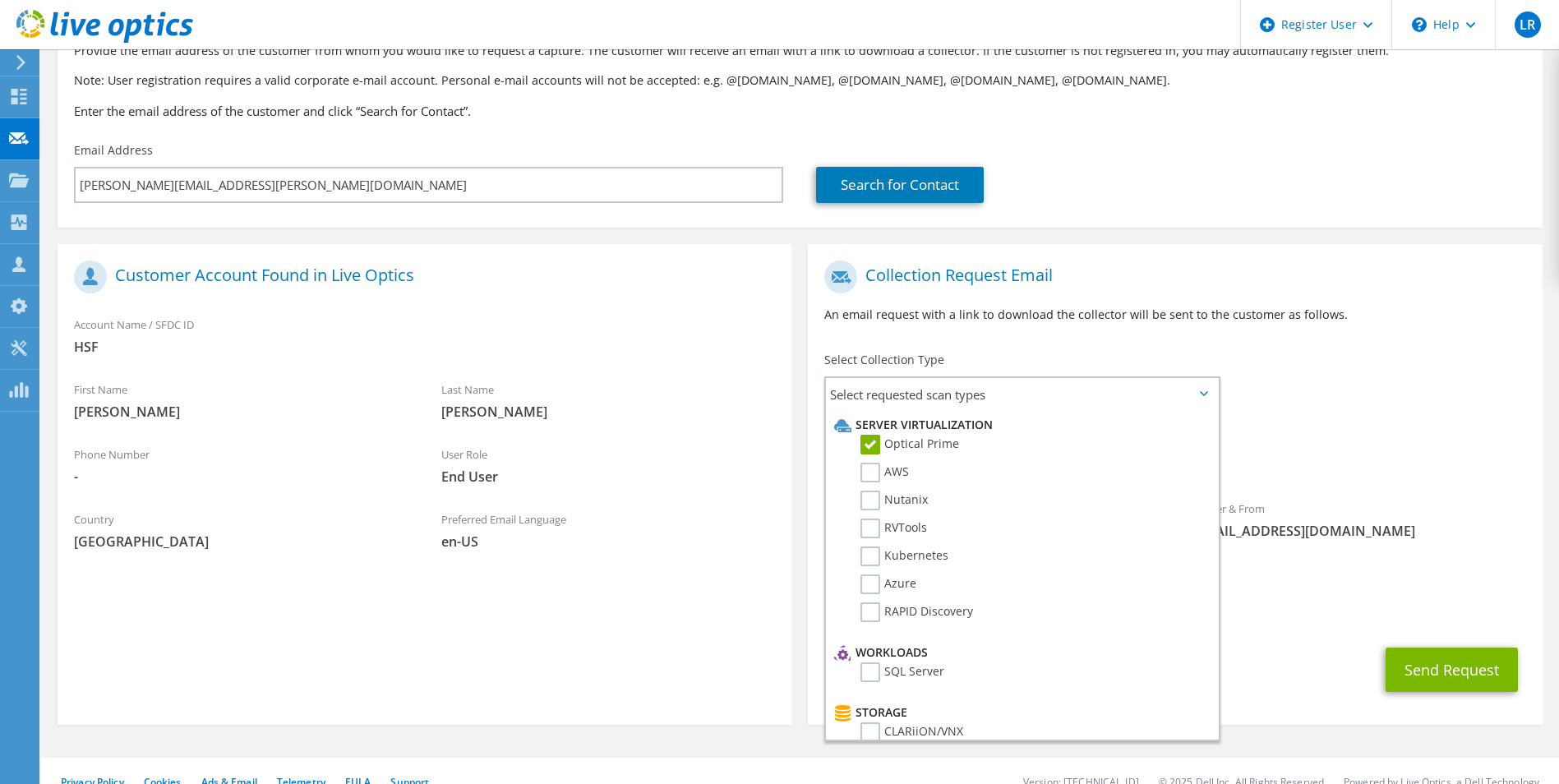
click at [1355, 409] on div "To Glenn.Arnold@hsf.co.uk Sender & From liveoptics@liveoptics.com" at bounding box center [1175, 413] width 734 height 322
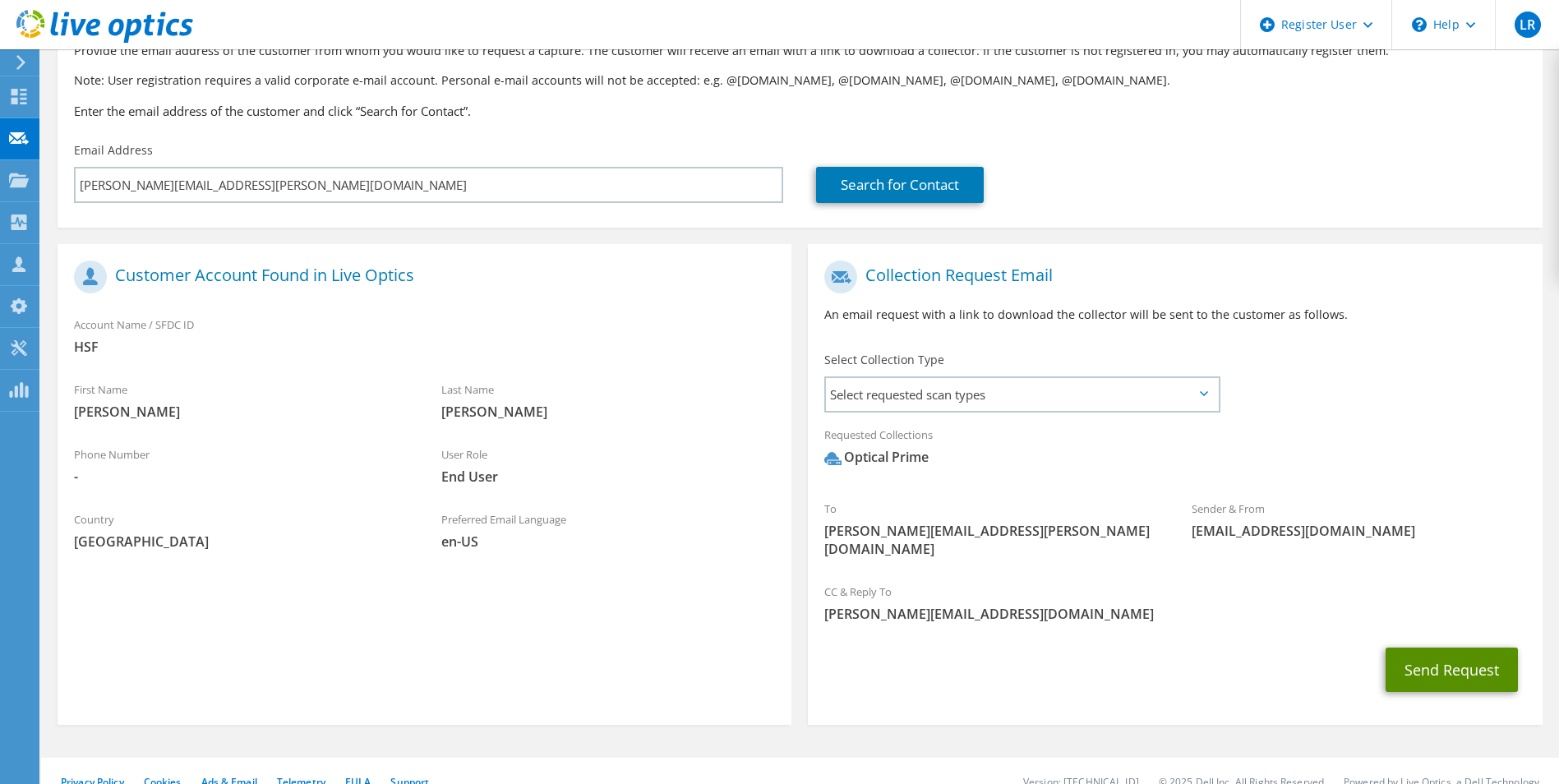
click at [1440, 654] on button "Send Request" at bounding box center [1452, 670] width 133 height 44
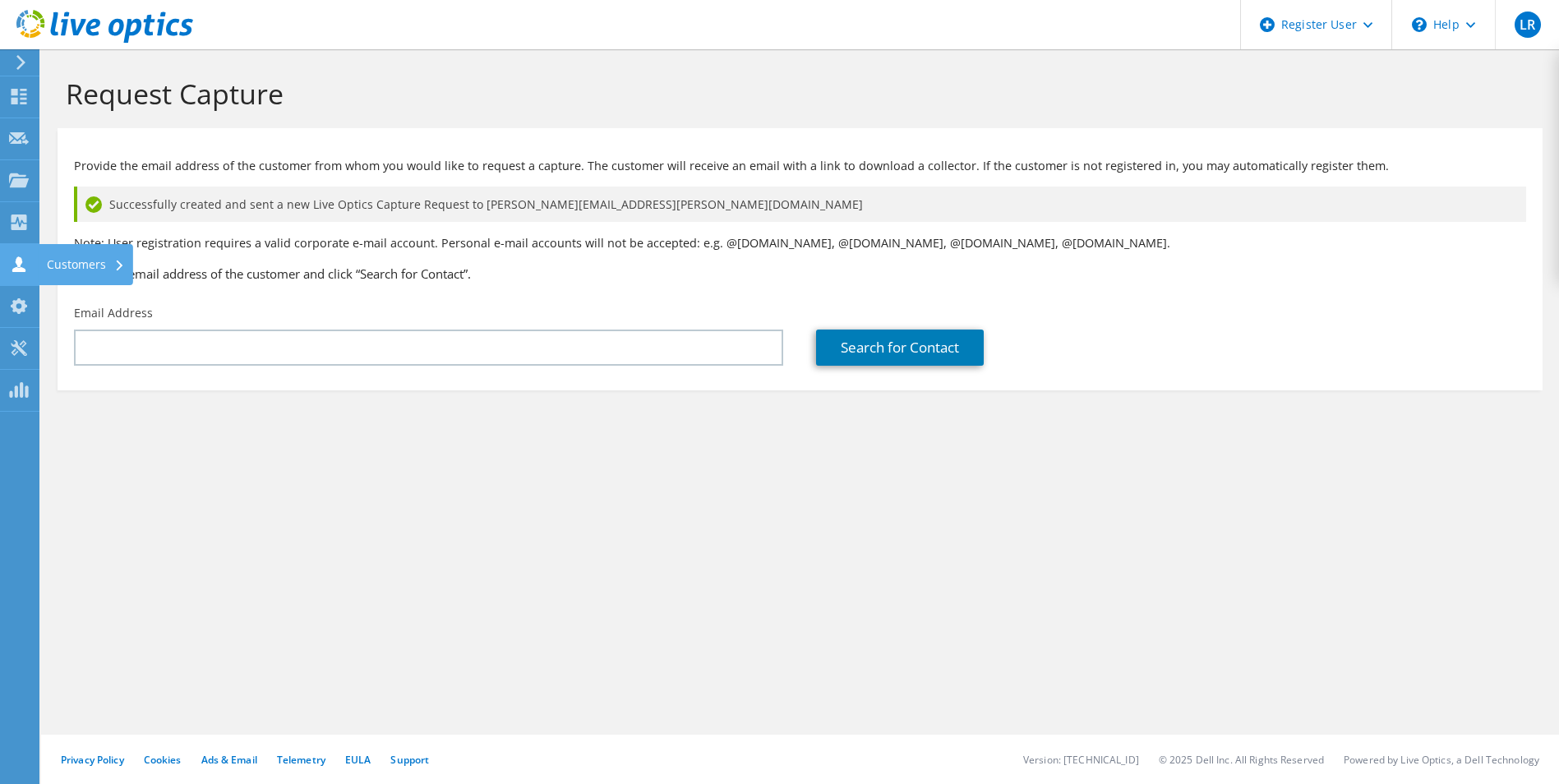
click at [12, 256] on icon at bounding box center [19, 264] width 20 height 16
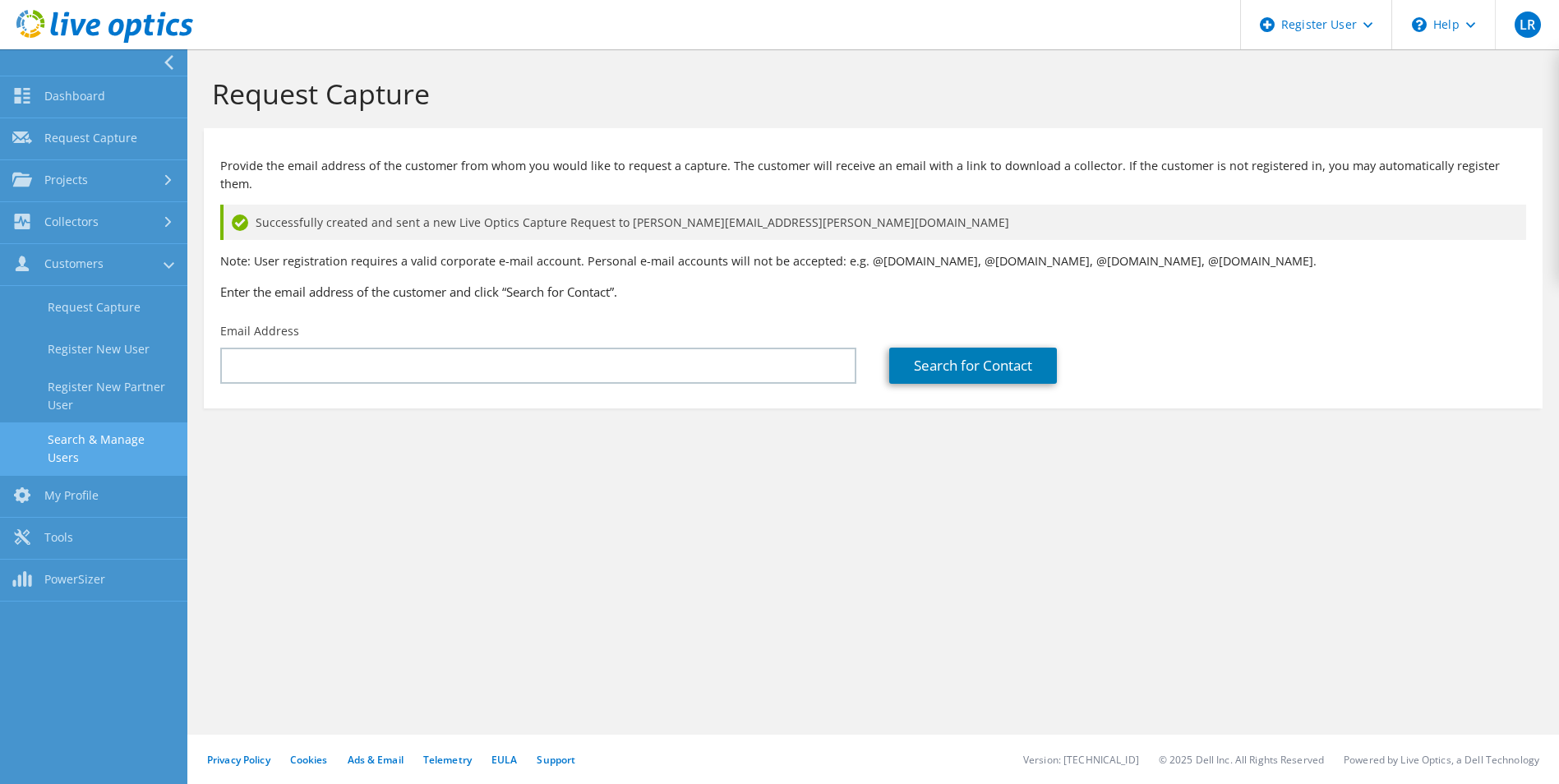
click at [96, 455] on link "Search & Manage Users" at bounding box center [93, 449] width 187 height 53
